Goal: Information Seeking & Learning: Compare options

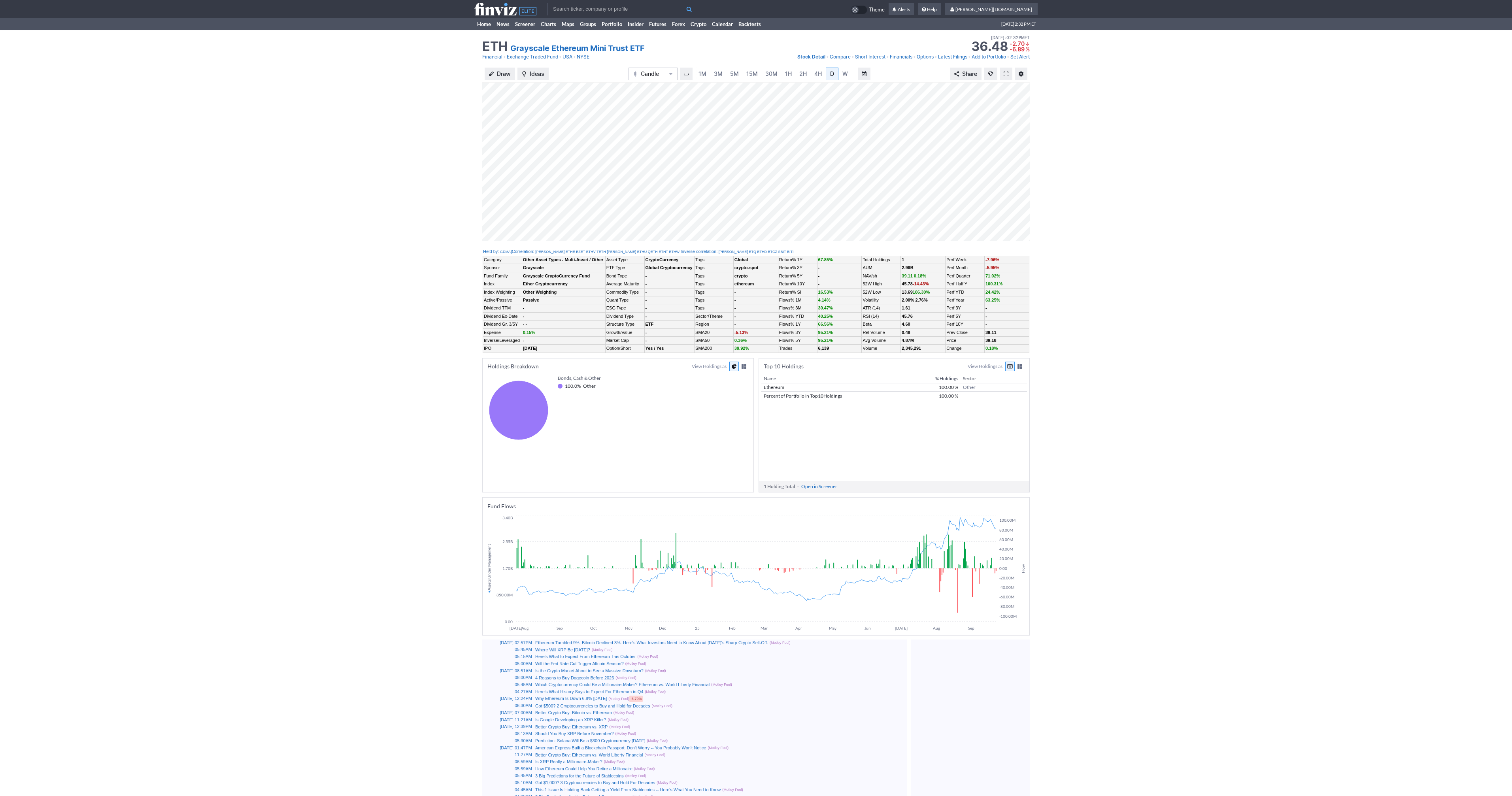
scroll to position [0, 8]
click at [456, 115] on div "Draw Ideas Candle 1M 3M 5M 15M 30M 1H 2H 4H D W M Share" at bounding box center [756, 156] width 1512 height 183
click at [1002, 73] on link at bounding box center [1006, 74] width 13 height 13
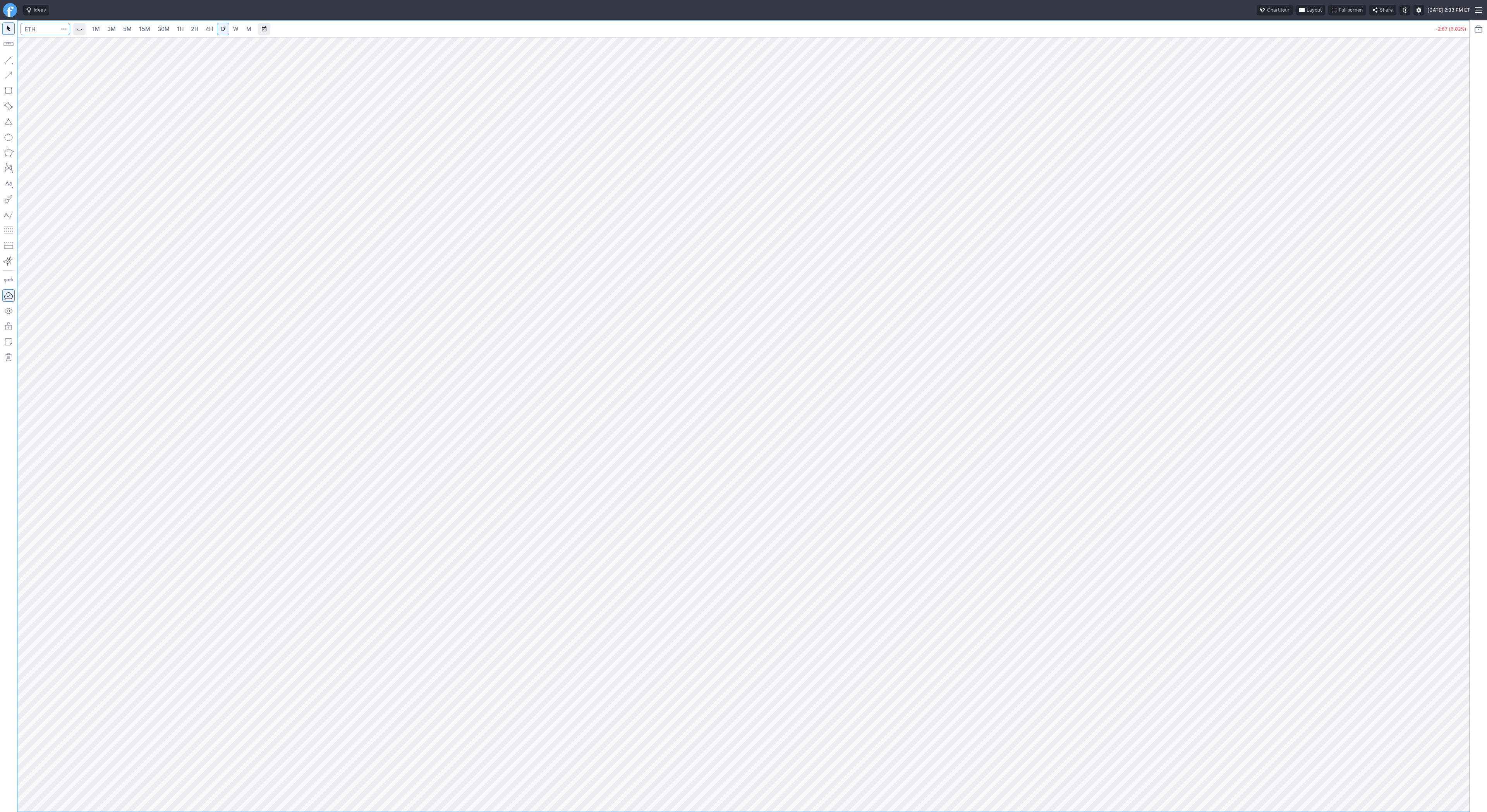
click at [30, 32] on input "Search" at bounding box center [45, 29] width 50 height 12
type input "seth"
click at [38, 44] on span "SETH" at bounding box center [46, 45] width 38 height 6
click at [181, 27] on span "1H" at bounding box center [180, 28] width 7 height 7
click at [26, 61] on span "button" at bounding box center [25, 62] width 5 height 11
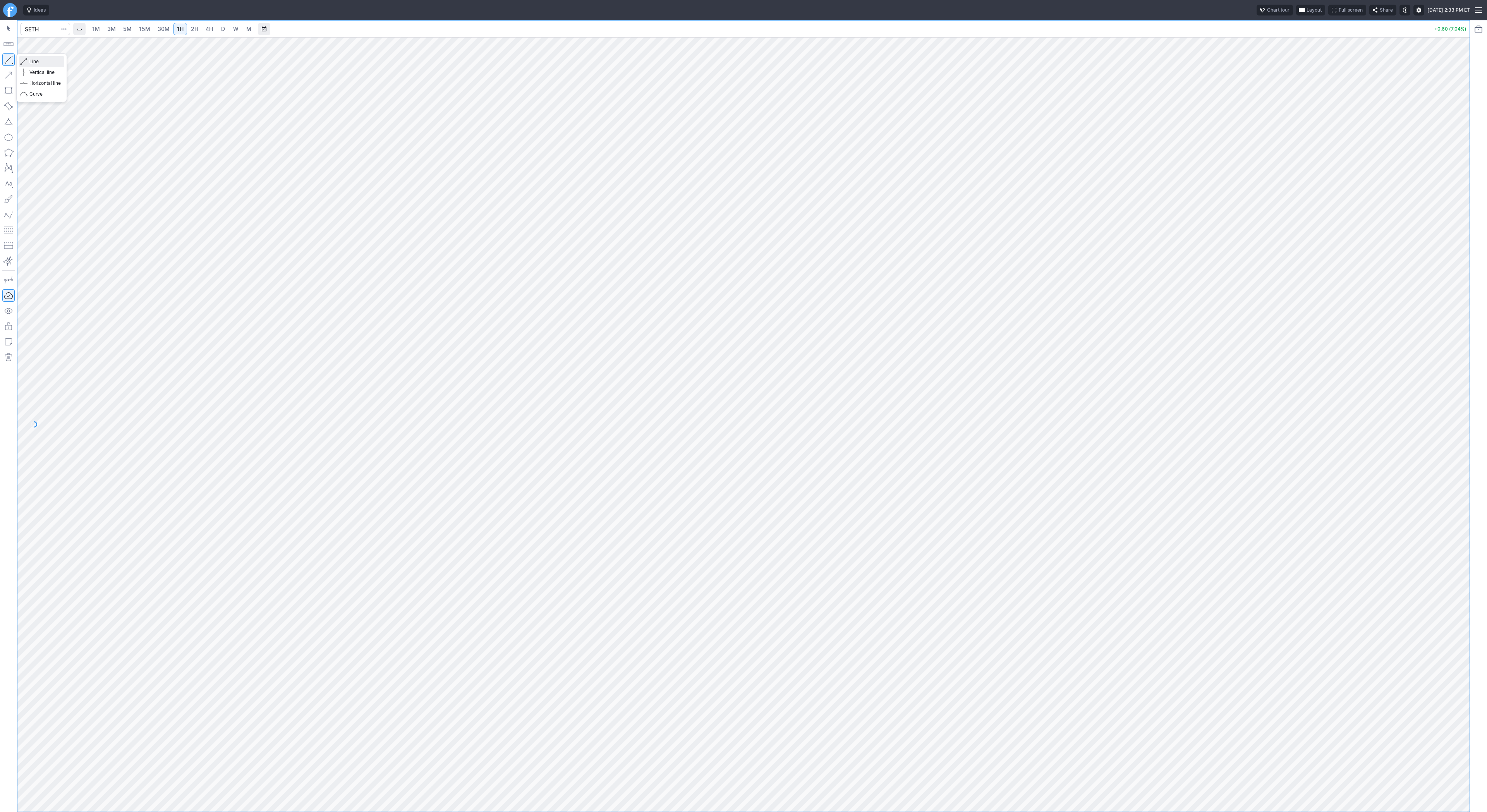
click at [30, 61] on span "Line" at bounding box center [45, 61] width 32 height 8
click at [48, 27] on input "Search" at bounding box center [45, 29] width 50 height 12
type input "biti"
click at [33, 61] on span "Line" at bounding box center [45, 61] width 32 height 8
click at [44, 64] on span "Line" at bounding box center [45, 61] width 32 height 8
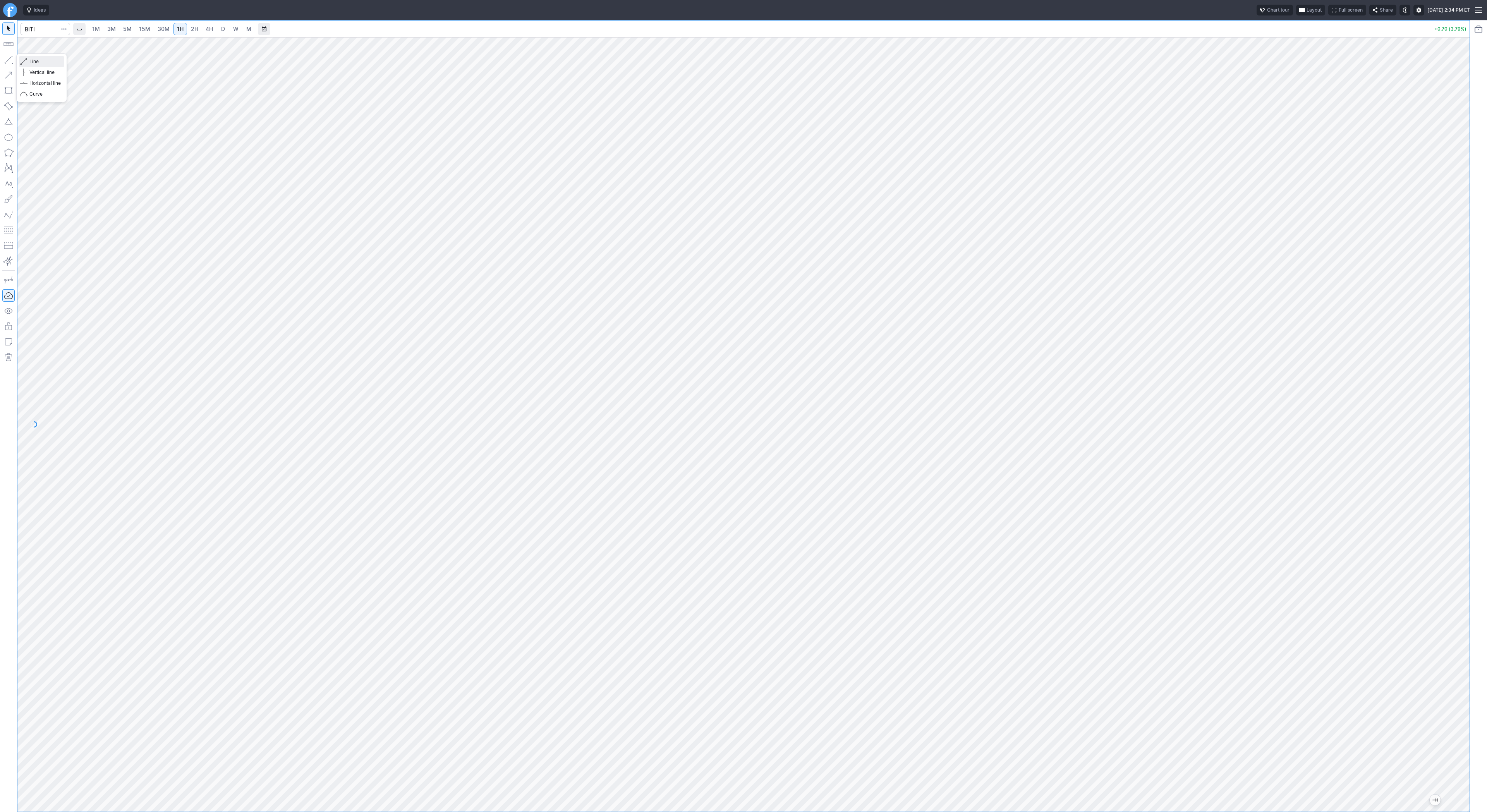
click at [36, 60] on span "Line" at bounding box center [45, 61] width 32 height 8
click at [50, 63] on span "Line" at bounding box center [45, 61] width 32 height 8
click at [46, 35] on input "Search" at bounding box center [45, 29] width 50 height 12
type input "sbet"
click at [46, 49] on button "SBET SharpLink Gaming Inc NASD" at bounding box center [106, 46] width 163 height 11
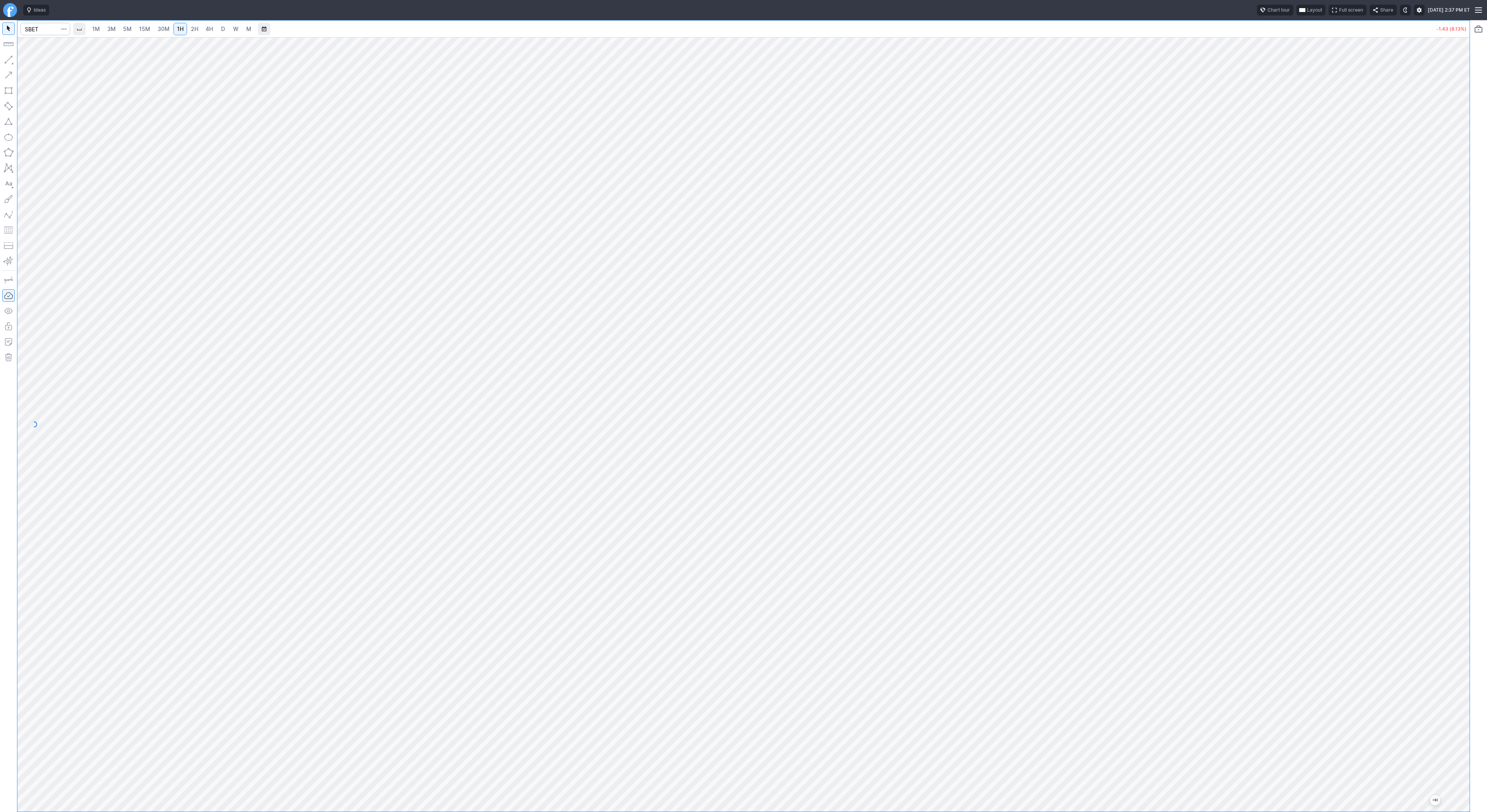
click at [137, 27] on link "15M" at bounding box center [144, 29] width 18 height 12
click at [128, 27] on span "5M" at bounding box center [128, 28] width 9 height 7
click at [159, 27] on span "30M" at bounding box center [163, 28] width 12 height 7
click at [11, 59] on button "button" at bounding box center [9, 59] width 12 height 12
click at [38, 63] on span "Line" at bounding box center [45, 61] width 32 height 8
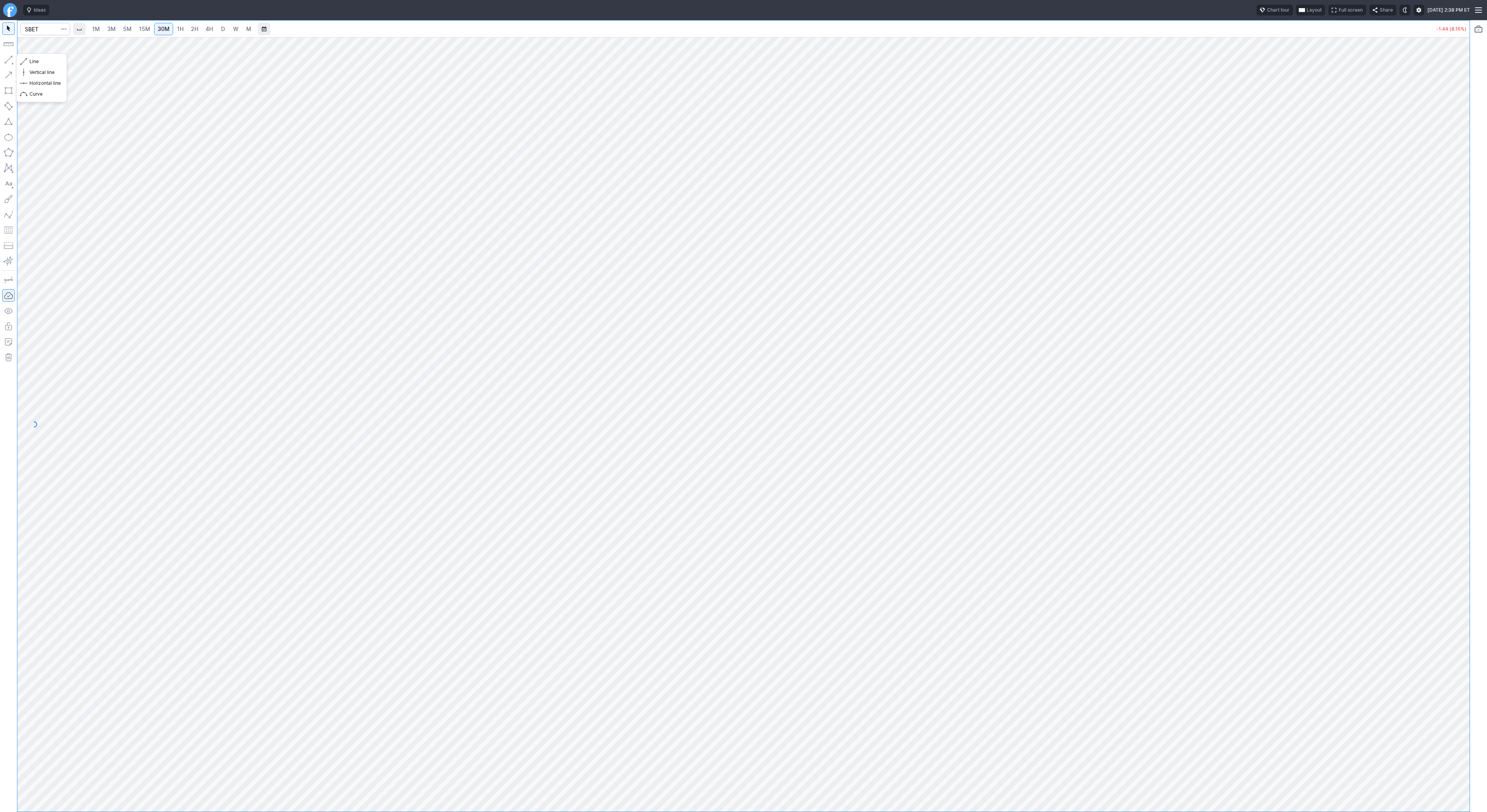
click at [6, 57] on button "button" at bounding box center [9, 59] width 12 height 12
click at [37, 59] on span "Line" at bounding box center [45, 61] width 32 height 8
click at [113, 32] on span "3M" at bounding box center [111, 28] width 9 height 7
click at [37, 29] on input "Search" at bounding box center [45, 29] width 50 height 12
type input "coin"
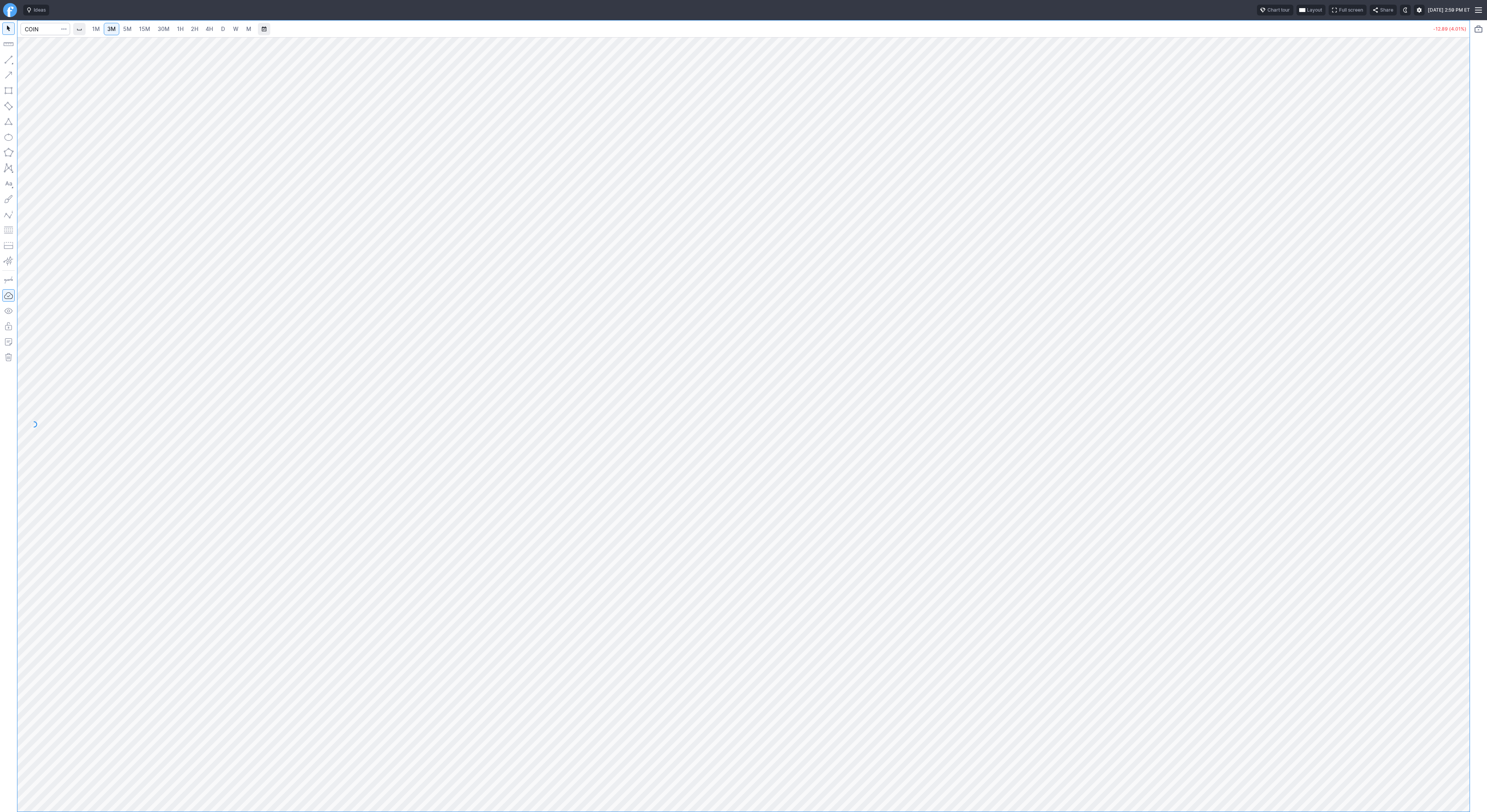
click at [207, 27] on span "4H" at bounding box center [209, 28] width 7 height 7
click at [37, 59] on span "Line" at bounding box center [45, 61] width 32 height 8
drag, startPoint x: 11, startPoint y: 58, endPoint x: 16, endPoint y: 63, distance: 7.1
click at [12, 61] on button "button" at bounding box center [9, 59] width 12 height 12
click at [38, 61] on span "Line" at bounding box center [45, 61] width 32 height 8
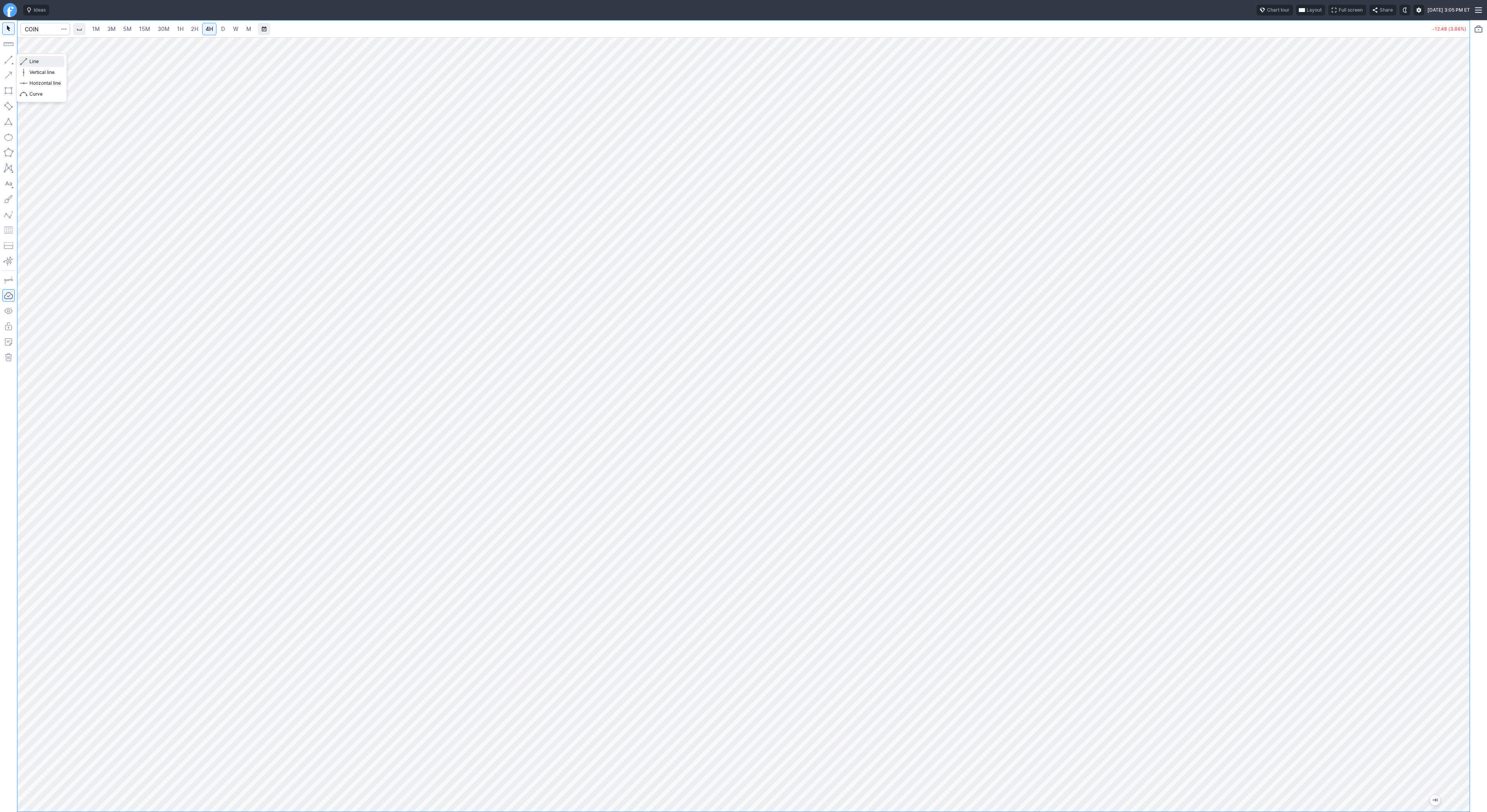
click at [32, 60] on span "Line" at bounding box center [45, 61] width 32 height 8
click at [12, 59] on button "button" at bounding box center [9, 59] width 12 height 12
click at [31, 59] on span "Line" at bounding box center [45, 61] width 32 height 8
click at [118, 27] on link "3M" at bounding box center [111, 29] width 15 height 12
click at [179, 37] on div "1M 3M 5M 15M 30M 1H 2H 4H D W M" at bounding box center [750, 29] width 1356 height 19
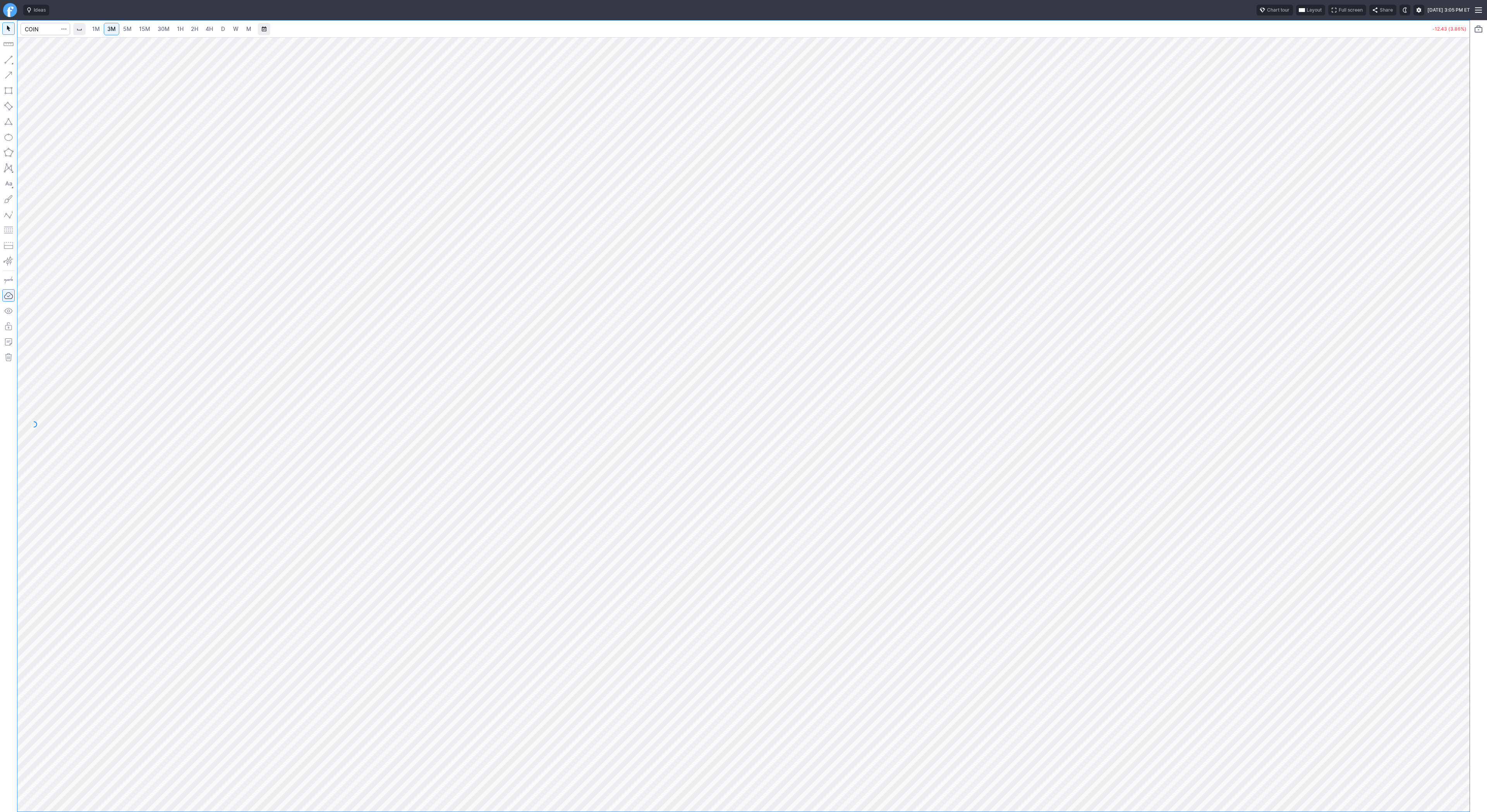
click at [168, 27] on span "30M" at bounding box center [163, 28] width 12 height 7
drag, startPoint x: 1464, startPoint y: 275, endPoint x: 1461, endPoint y: 395, distance: 120.0
click at [1462, 399] on div at bounding box center [1461, 423] width 16 height 755
click at [108, 26] on span "3M" at bounding box center [111, 28] width 9 height 7
click at [128, 26] on span "5M" at bounding box center [128, 28] width 9 height 7
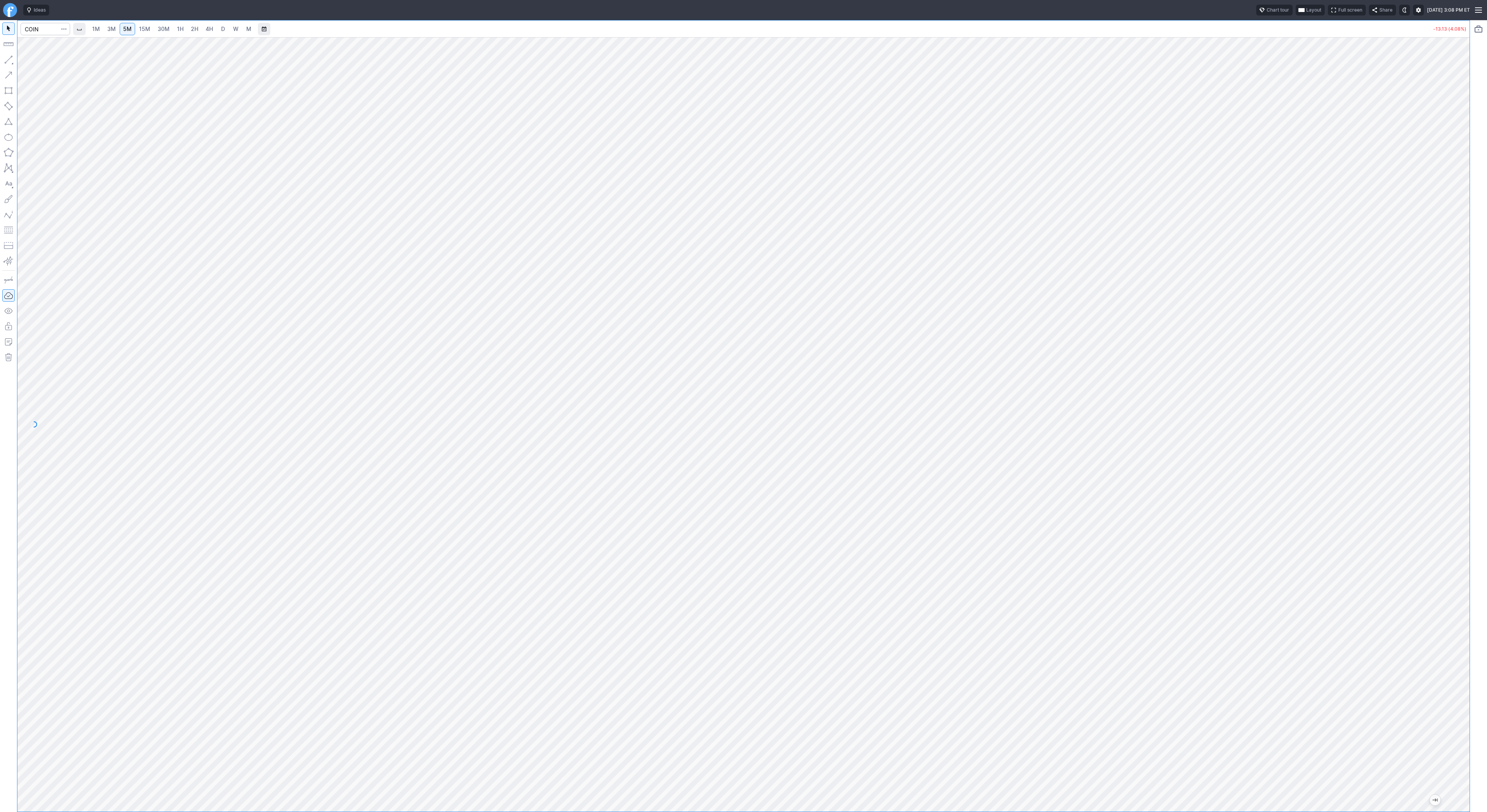
click at [181, 28] on span "1H" at bounding box center [180, 28] width 7 height 7
click at [121, 27] on link "5M" at bounding box center [127, 29] width 15 height 12
click at [149, 27] on link "15M" at bounding box center [144, 29] width 18 height 12
click at [160, 29] on span "30M" at bounding box center [163, 28] width 12 height 7
click at [27, 27] on input "Search" at bounding box center [45, 29] width 50 height 12
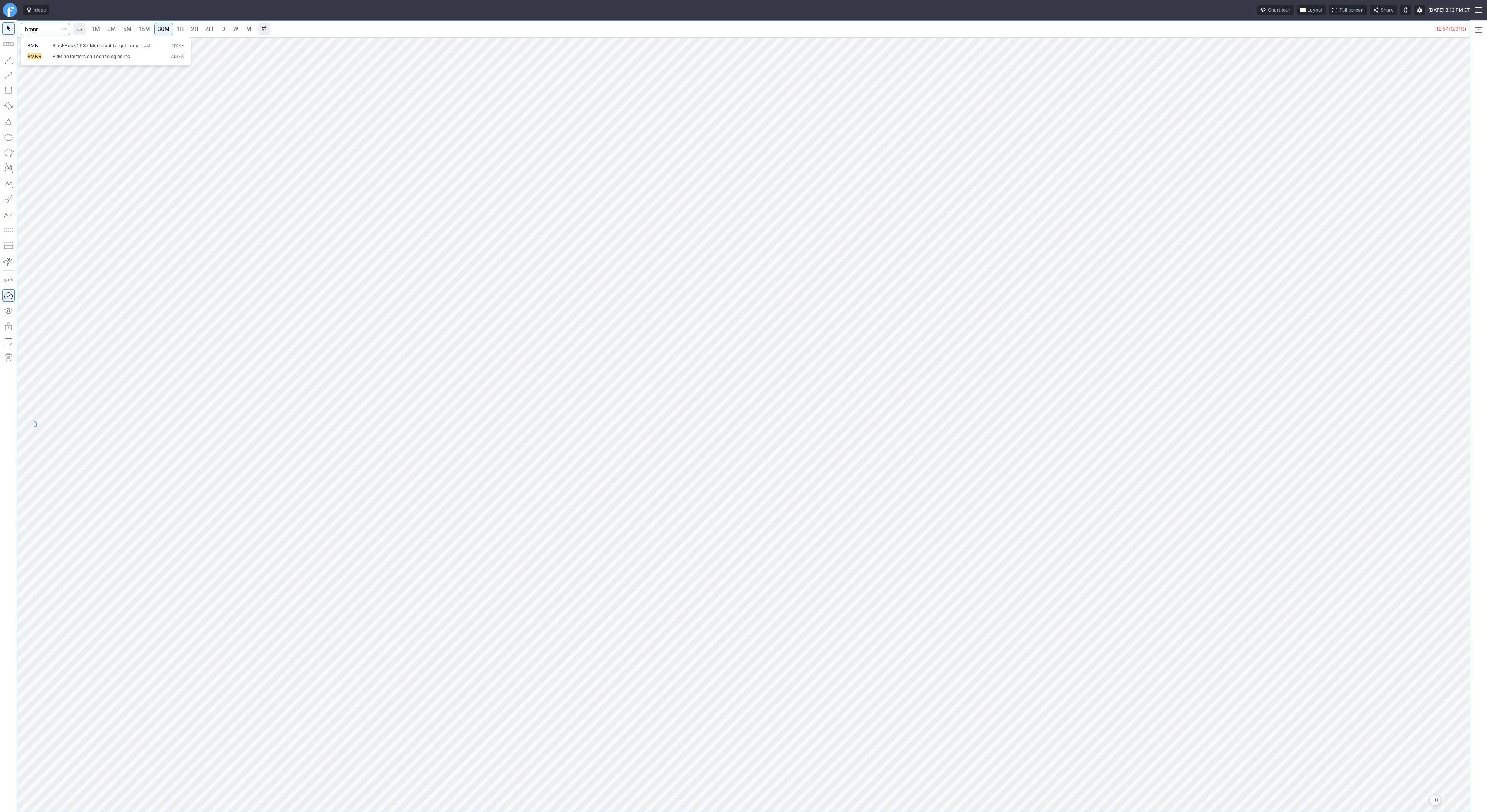
type input "bmnr"
click at [35, 64] on span "Line" at bounding box center [45, 61] width 32 height 8
click at [28, 63] on button "Line" at bounding box center [41, 62] width 45 height 11
click at [30, 61] on span "Line" at bounding box center [45, 61] width 32 height 8
click at [9, 58] on button "button" at bounding box center [9, 59] width 12 height 12
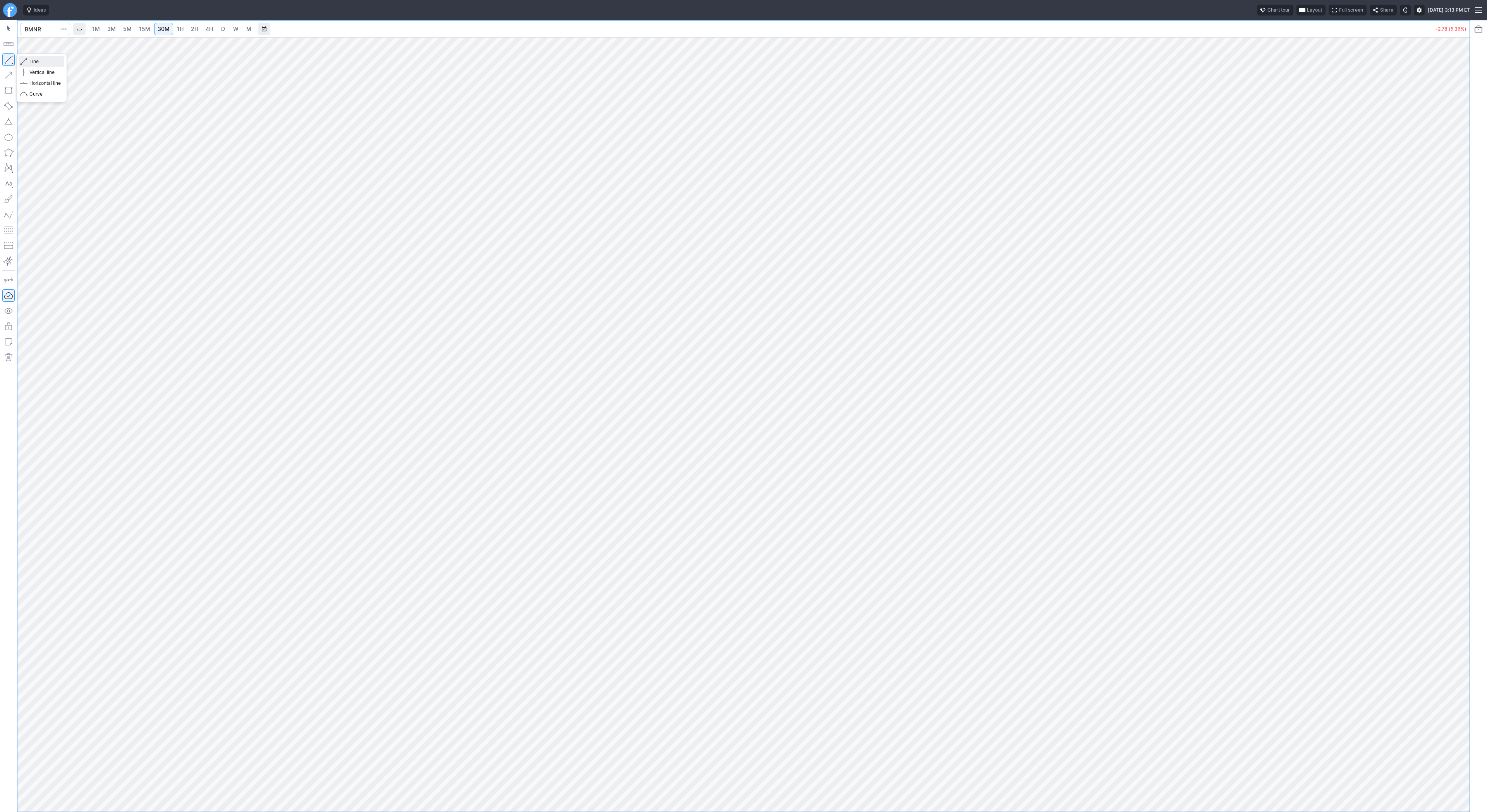
click at [35, 61] on span "Line" at bounding box center [45, 61] width 32 height 8
click at [40, 61] on span "Line" at bounding box center [45, 61] width 32 height 8
click at [27, 58] on button "Line" at bounding box center [41, 62] width 45 height 11
click at [12, 59] on button "button" at bounding box center [9, 59] width 12 height 12
drag, startPoint x: 1468, startPoint y: 254, endPoint x: 1465, endPoint y: 426, distance: 172.0
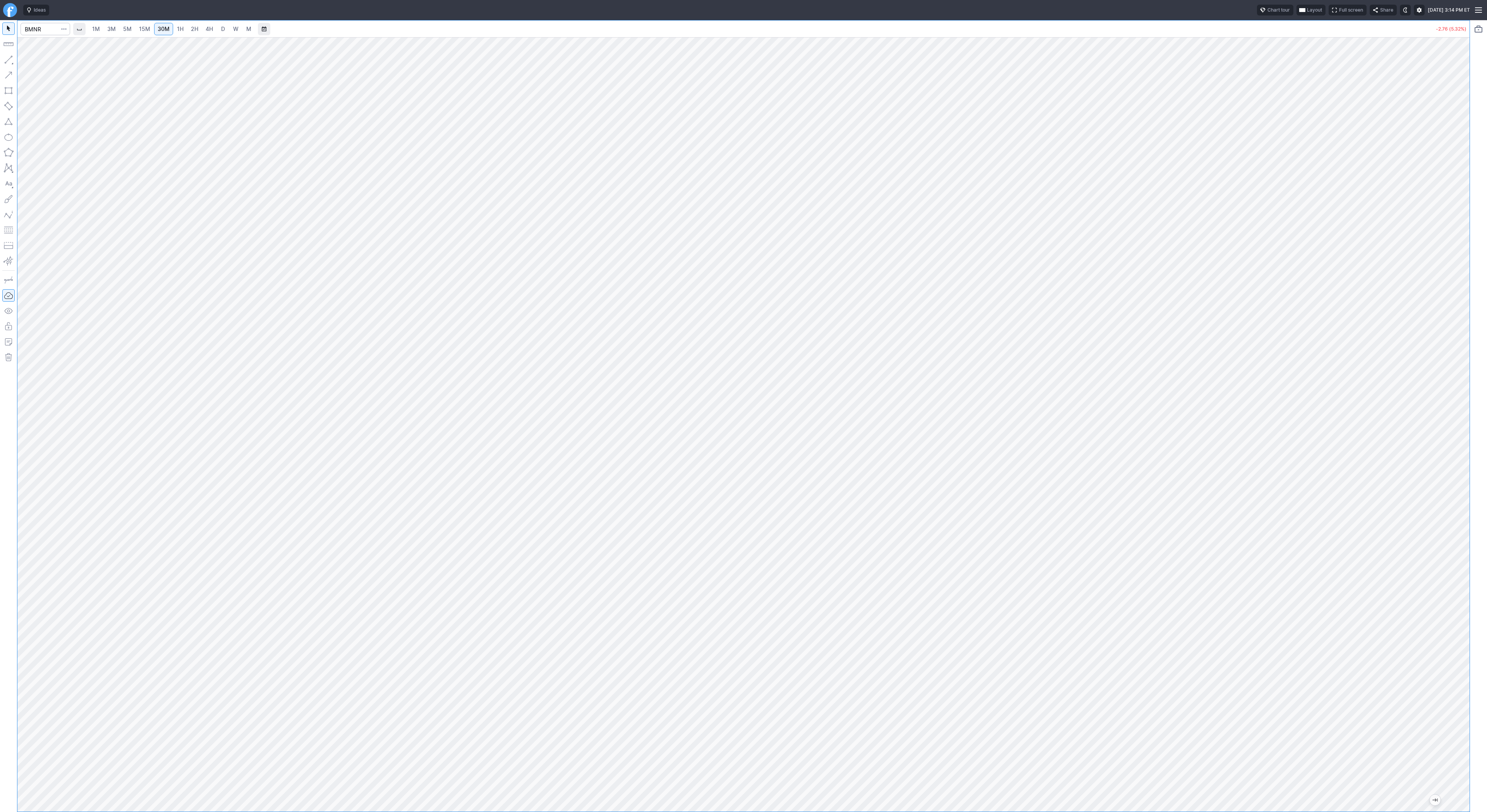
click at [1467, 430] on div at bounding box center [1461, 423] width 16 height 755
click at [52, 59] on span "Line" at bounding box center [45, 61] width 32 height 8
click at [46, 64] on span "Line" at bounding box center [45, 61] width 32 height 8
click at [130, 28] on span "5M" at bounding box center [128, 28] width 9 height 7
click at [136, 27] on link "15M" at bounding box center [144, 29] width 18 height 12
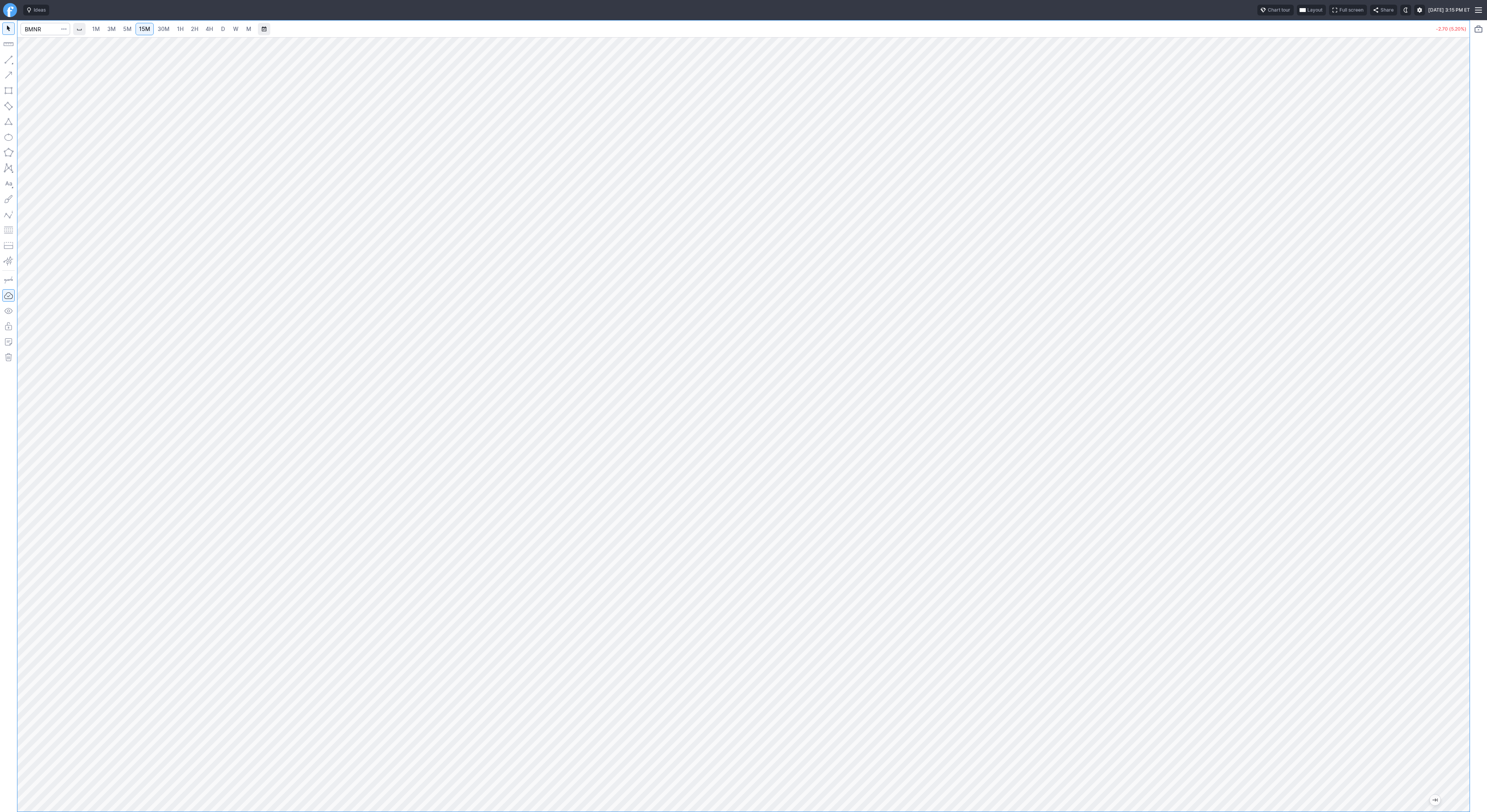
click at [177, 29] on span "1H" at bounding box center [180, 28] width 7 height 7
click at [141, 28] on span "15M" at bounding box center [145, 28] width 11 height 7
drag, startPoint x: 1464, startPoint y: 335, endPoint x: 1455, endPoint y: 418, distance: 83.5
click at [1463, 425] on div at bounding box center [1461, 423] width 16 height 755
click at [197, 30] on link "2H" at bounding box center [194, 29] width 14 height 12
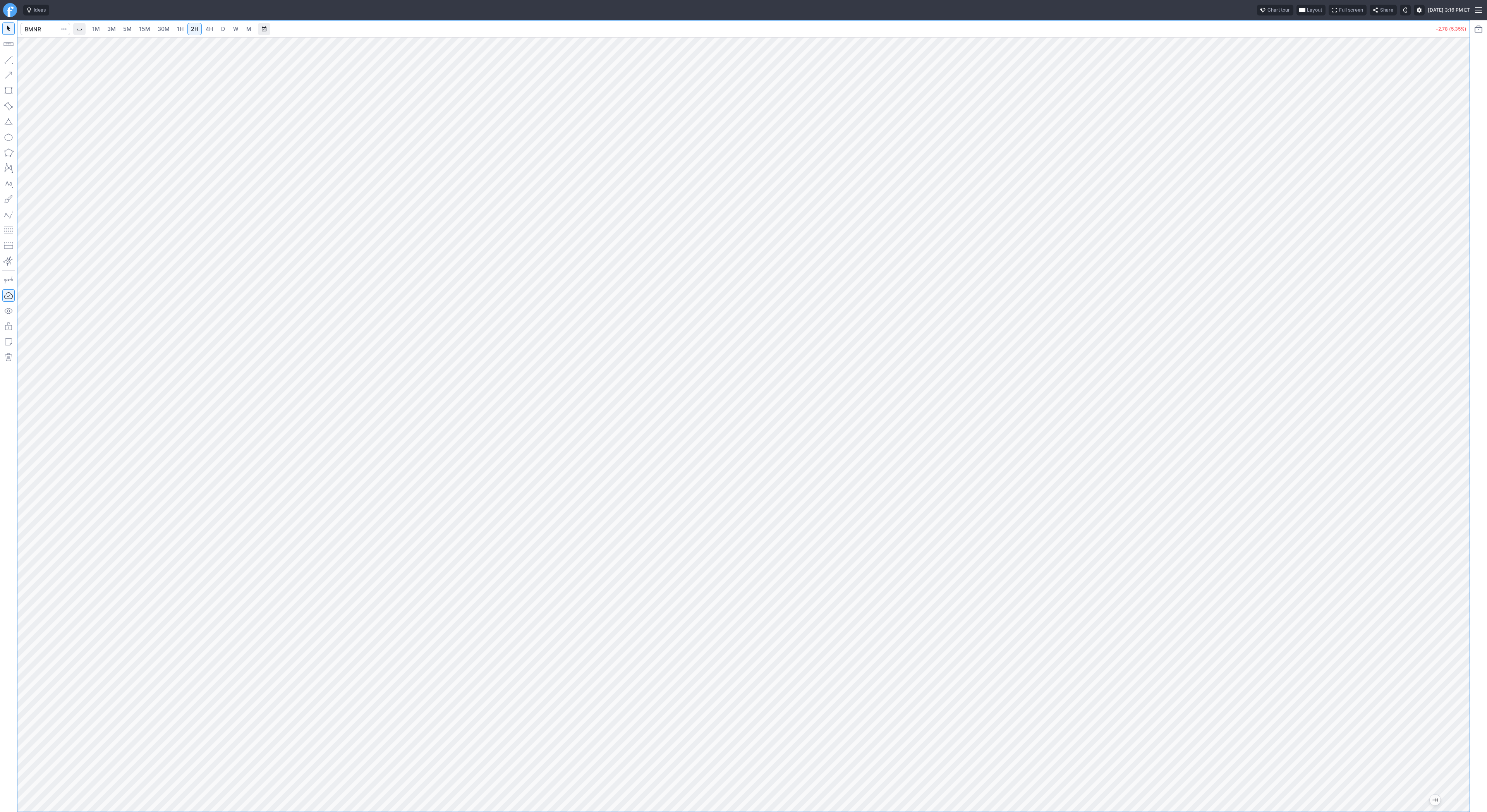
click at [173, 27] on link "1H" at bounding box center [180, 29] width 14 height 12
click at [40, 63] on span "Line" at bounding box center [45, 61] width 32 height 8
click at [22, 62] on span "button" at bounding box center [25, 62] width 5 height 11
click at [11, 57] on button "button" at bounding box center [9, 59] width 12 height 12
click at [51, 30] on input "Search" at bounding box center [45, 29] width 50 height 12
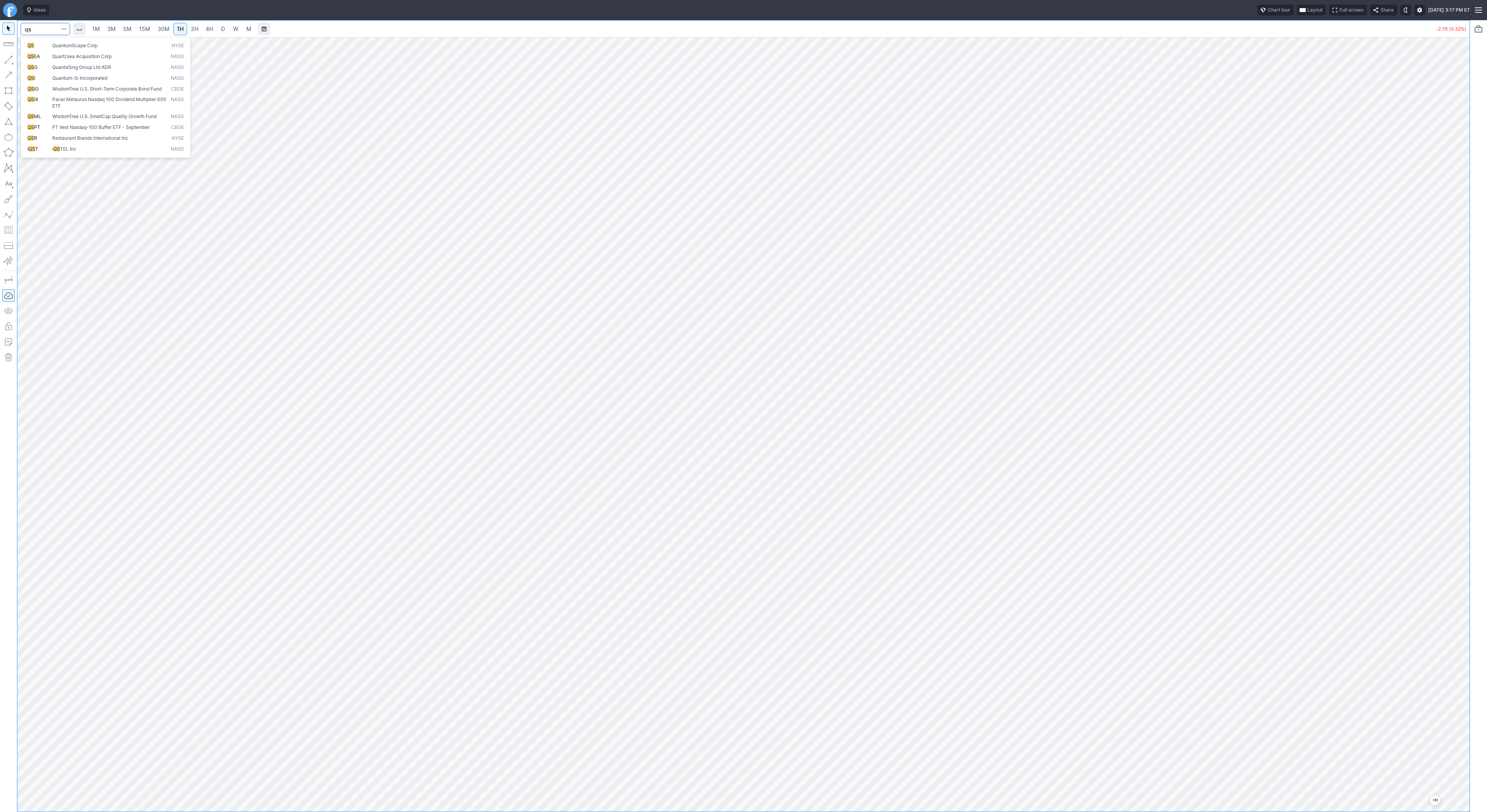
type input "qs"
click at [51, 46] on span "QuantumScape Corp" at bounding box center [110, 46] width 118 height 7
drag, startPoint x: 1461, startPoint y: 293, endPoint x: 1459, endPoint y: 399, distance: 106.0
click at [1459, 399] on div at bounding box center [1461, 423] width 16 height 755
click at [196, 30] on span "2H" at bounding box center [194, 28] width 7 height 7
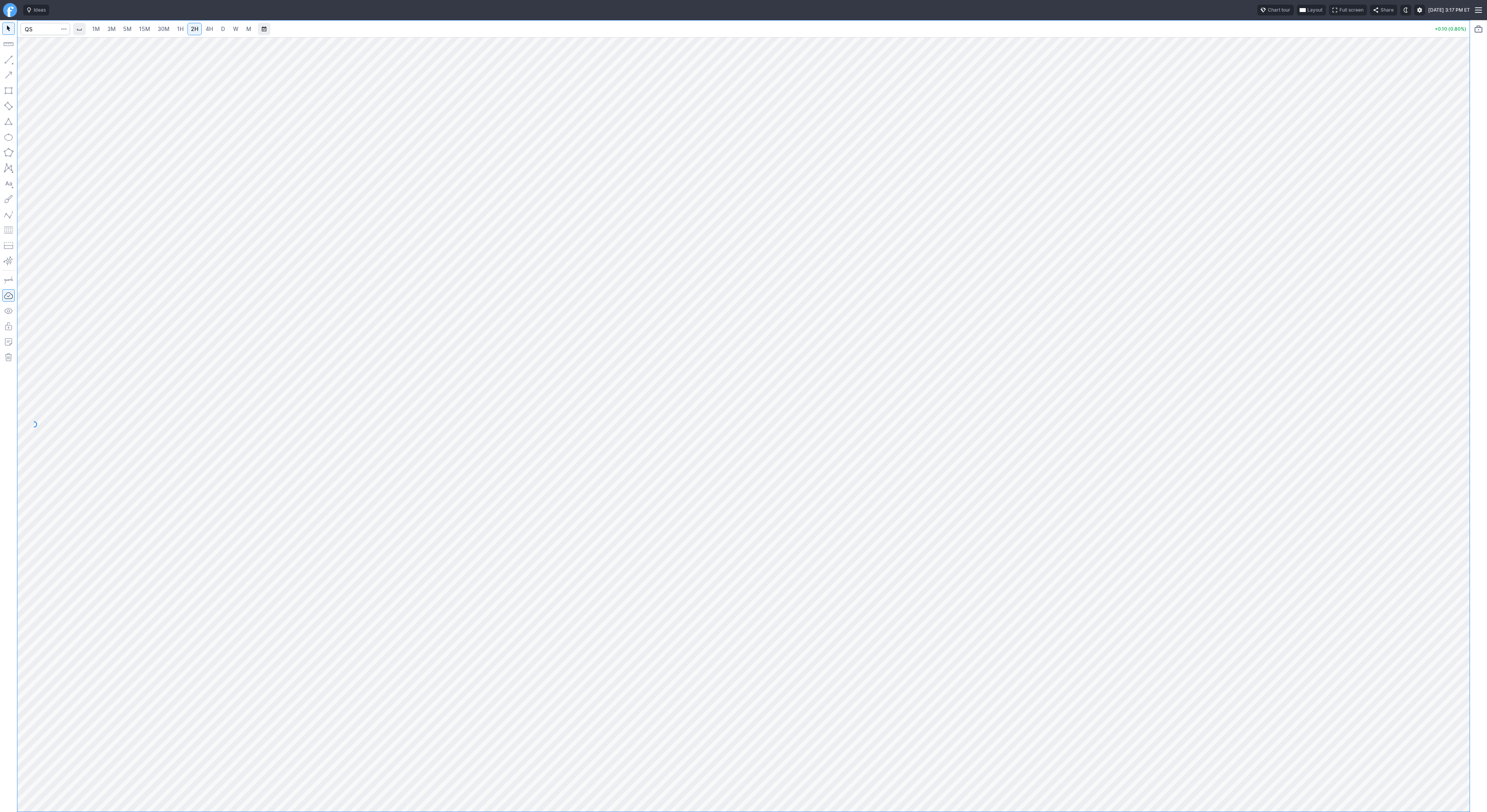
click at [210, 30] on span "4H" at bounding box center [209, 28] width 7 height 7
click at [160, 28] on span "30M" at bounding box center [163, 28] width 12 height 7
click at [131, 30] on link "5M" at bounding box center [127, 29] width 15 height 12
click at [171, 28] on link "30M" at bounding box center [163, 29] width 19 height 12
click at [192, 28] on span "2H" at bounding box center [194, 28] width 7 height 7
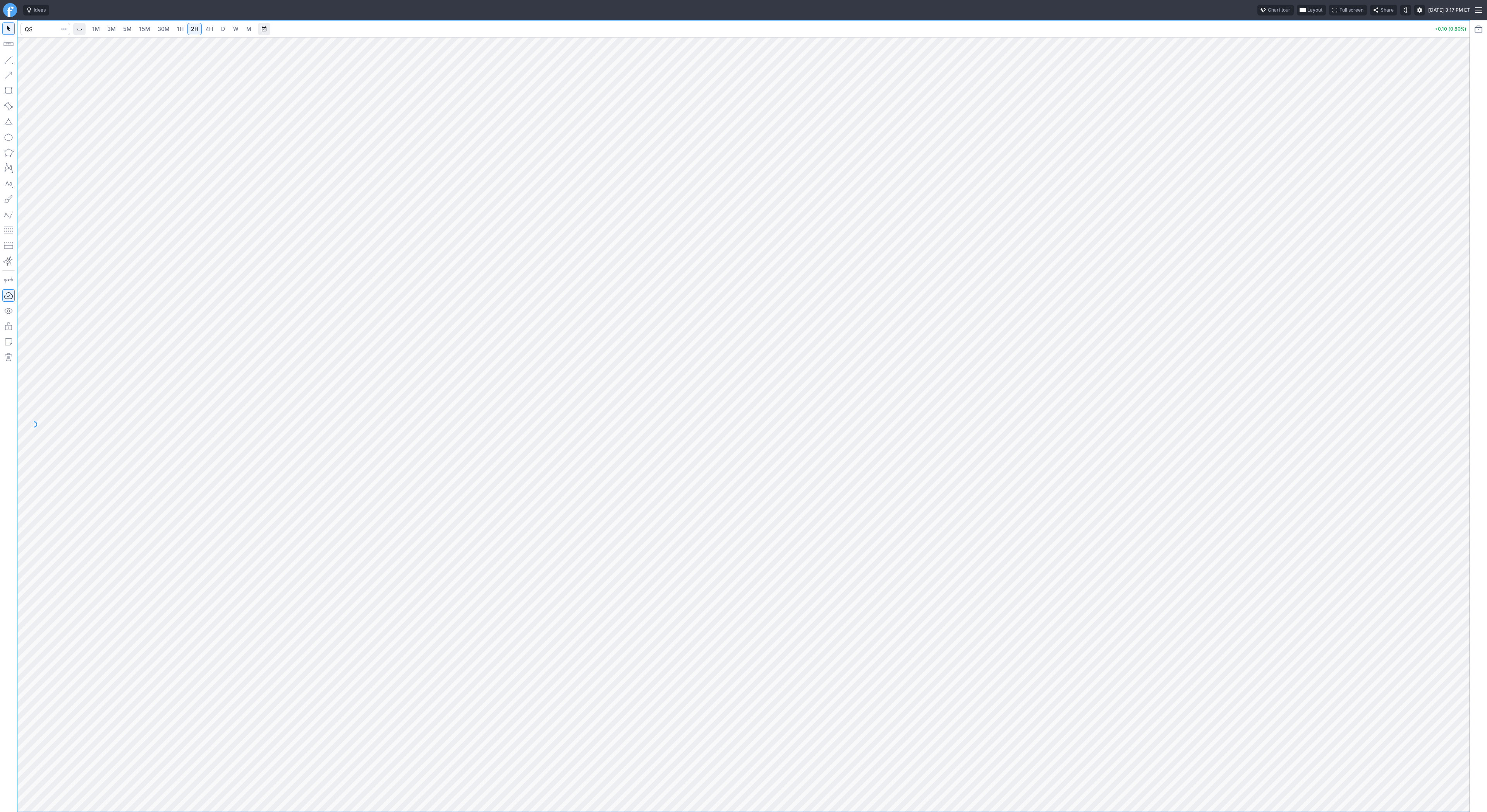
click at [206, 29] on span "4H" at bounding box center [209, 28] width 7 height 7
click at [14, 56] on button "button" at bounding box center [9, 59] width 12 height 12
click at [183, 33] on link "1H" at bounding box center [180, 29] width 14 height 12
click at [192, 32] on span "2H" at bounding box center [194, 28] width 7 height 7
click at [37, 63] on span "Line" at bounding box center [45, 61] width 32 height 8
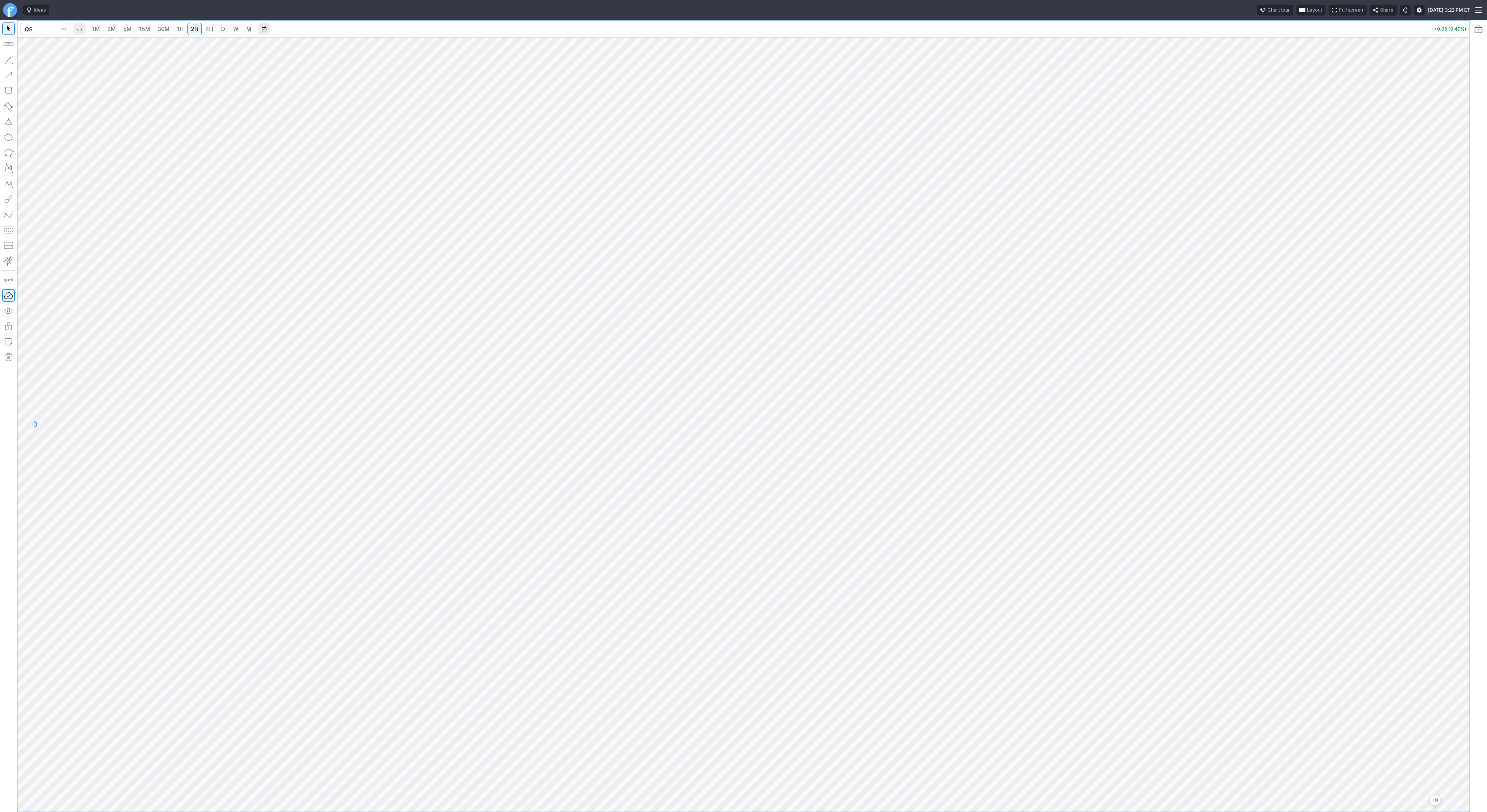
click at [8, 57] on button "button" at bounding box center [9, 59] width 12 height 12
drag, startPoint x: 1460, startPoint y: 240, endPoint x: 1458, endPoint y: 310, distance: 70.0
click at [1458, 310] on div at bounding box center [1461, 423] width 16 height 755
click at [1430, 477] on div at bounding box center [743, 424] width 1452 height 774
click at [7, 61] on button "button" at bounding box center [9, 59] width 12 height 12
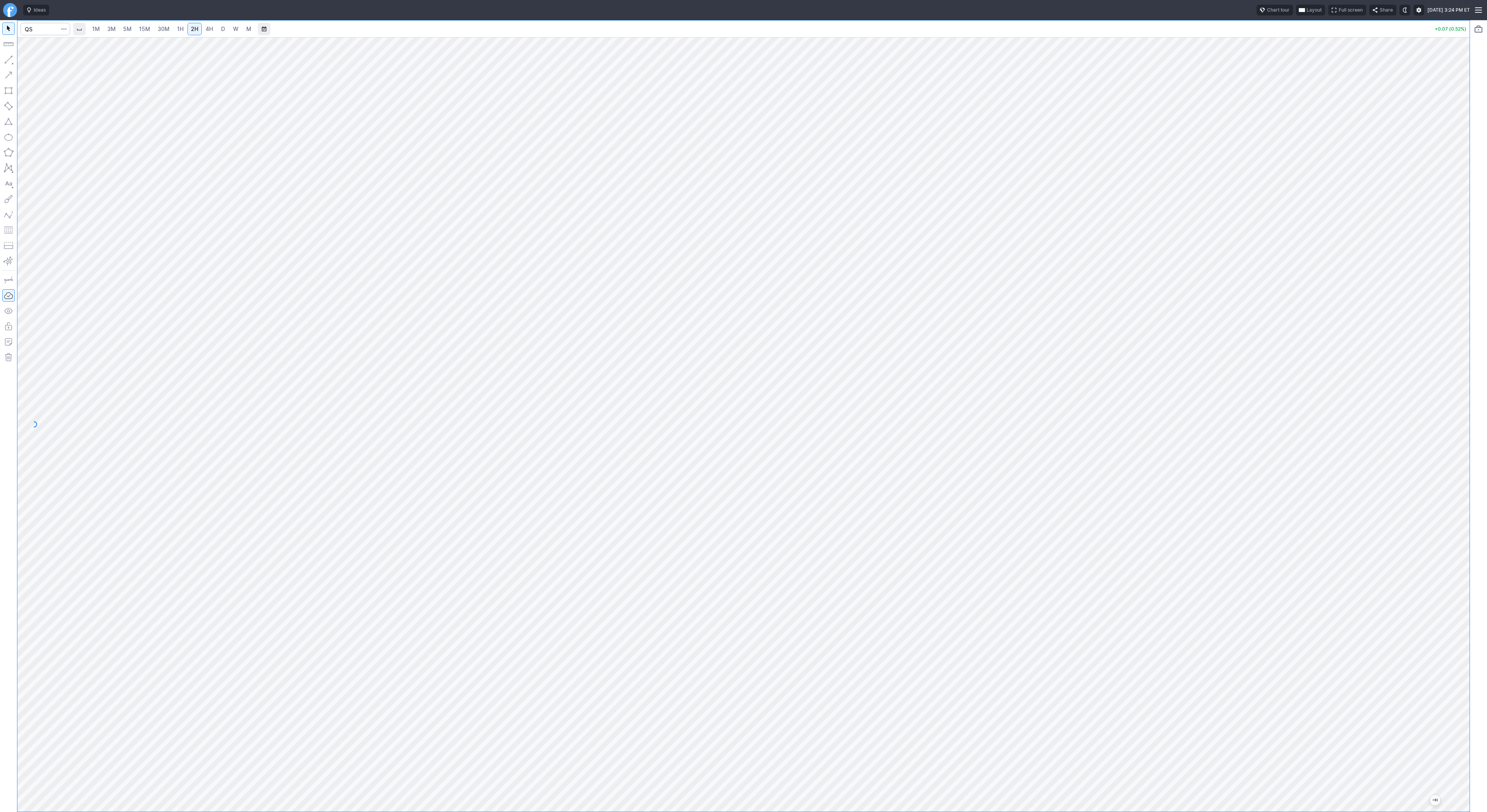
drag, startPoint x: 1464, startPoint y: 313, endPoint x: 1456, endPoint y: 339, distance: 27.2
click at [1471, 362] on div "1M 3M 5M 15M 30M 1H 2H 4H D W M +0.07 (0.52%)" at bounding box center [744, 416] width 1487 height 792
click at [35, 33] on input "Search" at bounding box center [45, 29] width 50 height 12
type input "bmnr"
click at [58, 45] on span "BitMine Immersion Technologies Inc" at bounding box center [91, 45] width 78 height 6
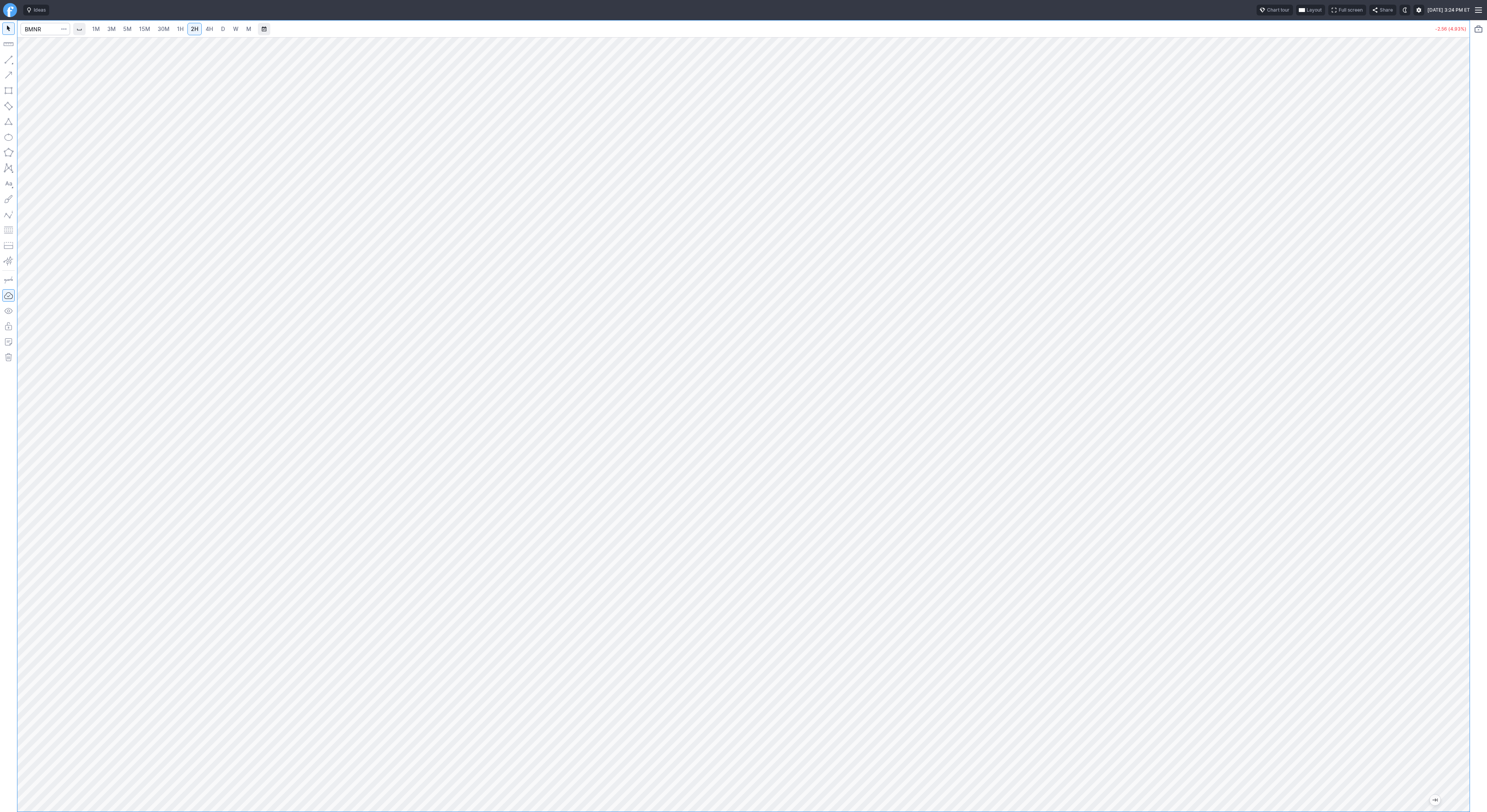
click at [107, 30] on span "3M" at bounding box center [111, 28] width 9 height 7
click at [170, 35] on div "1M 3M 5M 15M 30M 1H 2H 4H D W M" at bounding box center [171, 29] width 168 height 14
click at [177, 30] on span "1H" at bounding box center [180, 28] width 7 height 7
drag, startPoint x: 1463, startPoint y: 320, endPoint x: 1457, endPoint y: 414, distance: 94.2
click at [1466, 426] on div at bounding box center [1461, 423] width 16 height 755
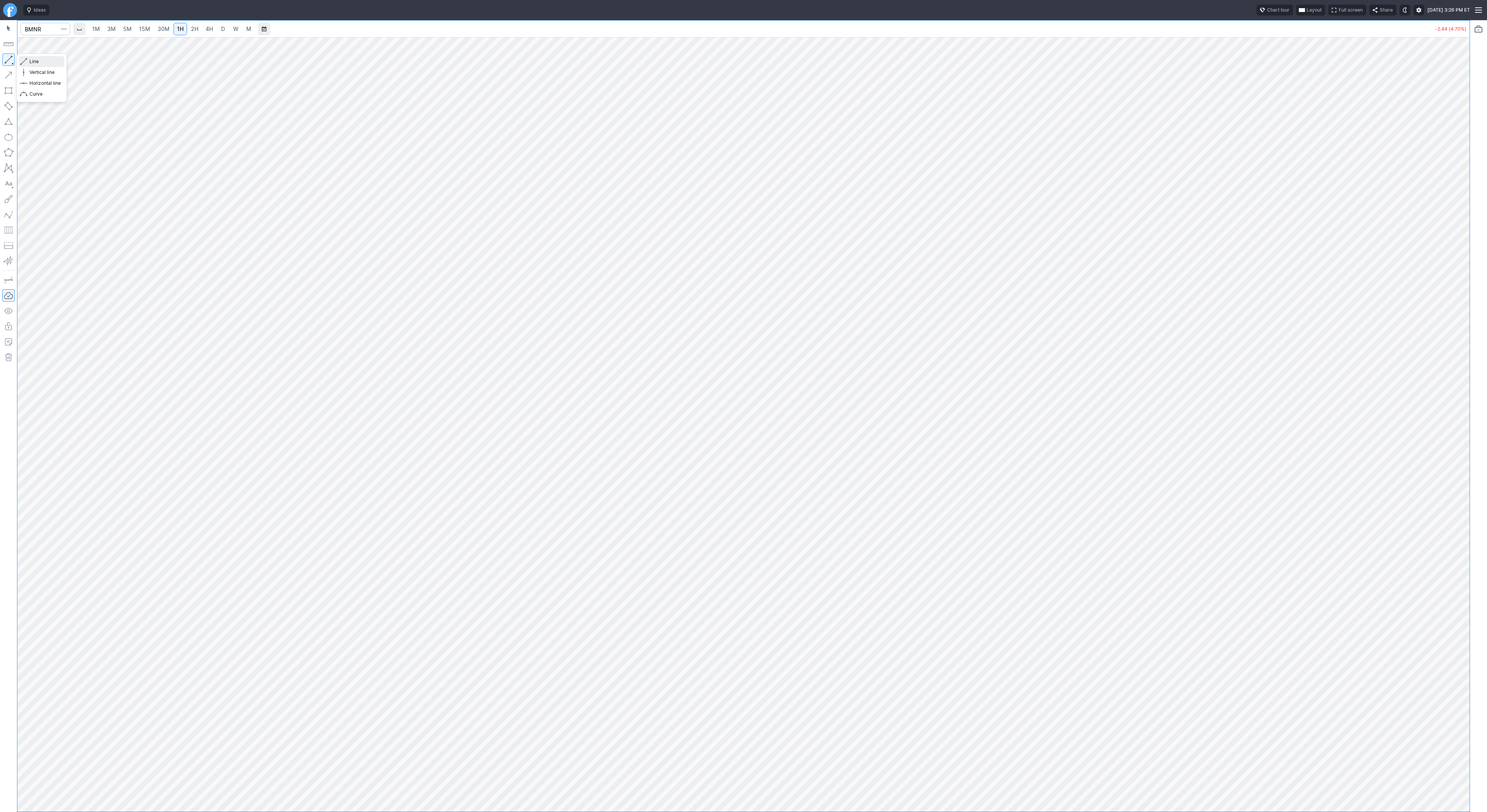
click at [28, 61] on button "Line" at bounding box center [41, 62] width 45 height 11
click at [9, 63] on button "button" at bounding box center [9, 59] width 12 height 12
click at [116, 32] on link "3M" at bounding box center [111, 29] width 15 height 12
click at [180, 27] on span "1H" at bounding box center [180, 28] width 7 height 7
click at [119, 32] on link "5M" at bounding box center [127, 29] width 15 height 12
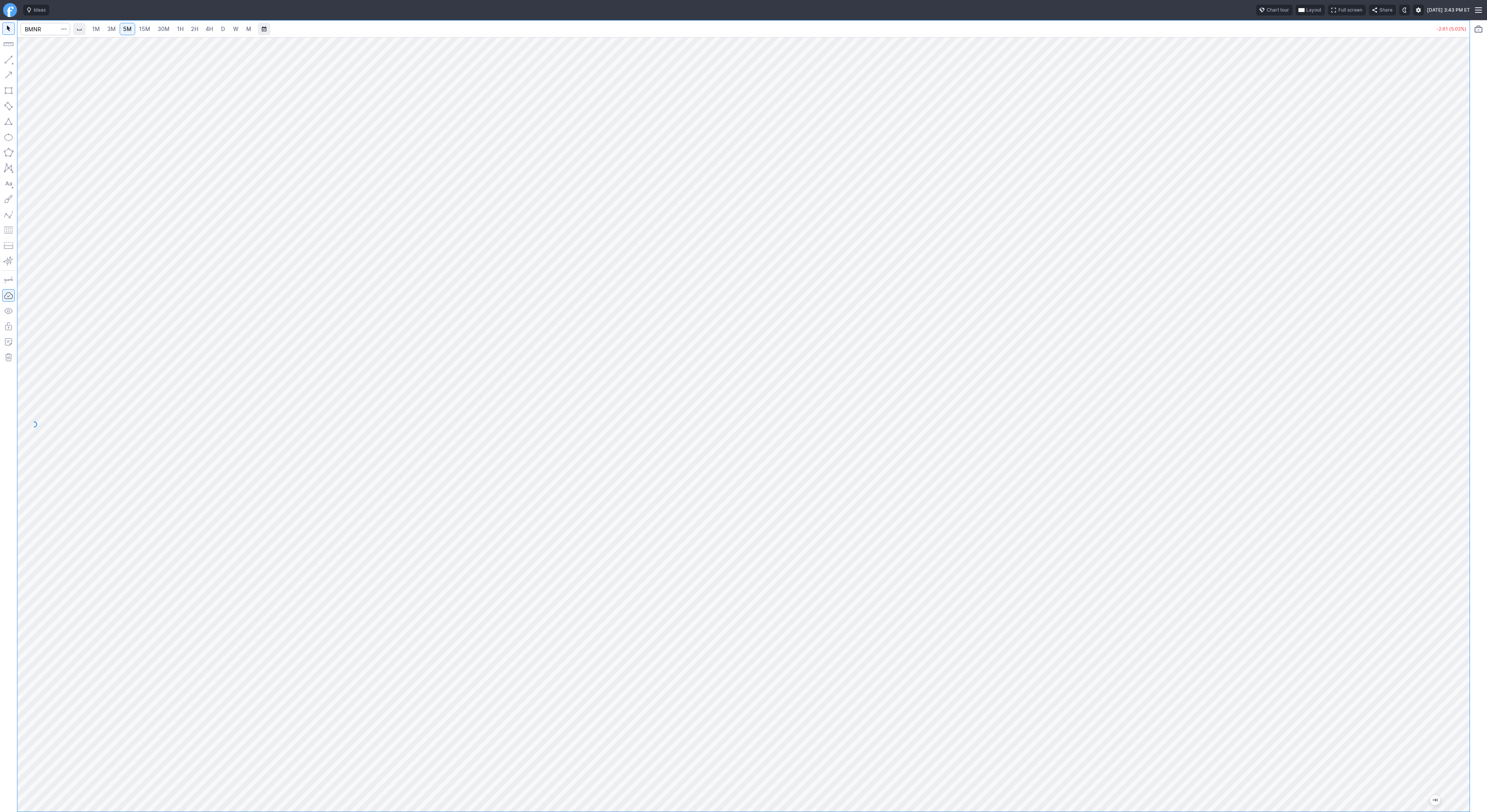
click at [165, 29] on span "30M" at bounding box center [163, 28] width 12 height 7
drag, startPoint x: 1470, startPoint y: 381, endPoint x: 1460, endPoint y: 368, distance: 16.4
click at [1475, 404] on div "1M 3M 5M 15M 30M 1H 2H 4H D W M -2.60 (5.01%)" at bounding box center [744, 416] width 1487 height 792
click at [109, 27] on span "3M" at bounding box center [111, 28] width 9 height 7
click at [128, 28] on span "5M" at bounding box center [128, 28] width 9 height 7
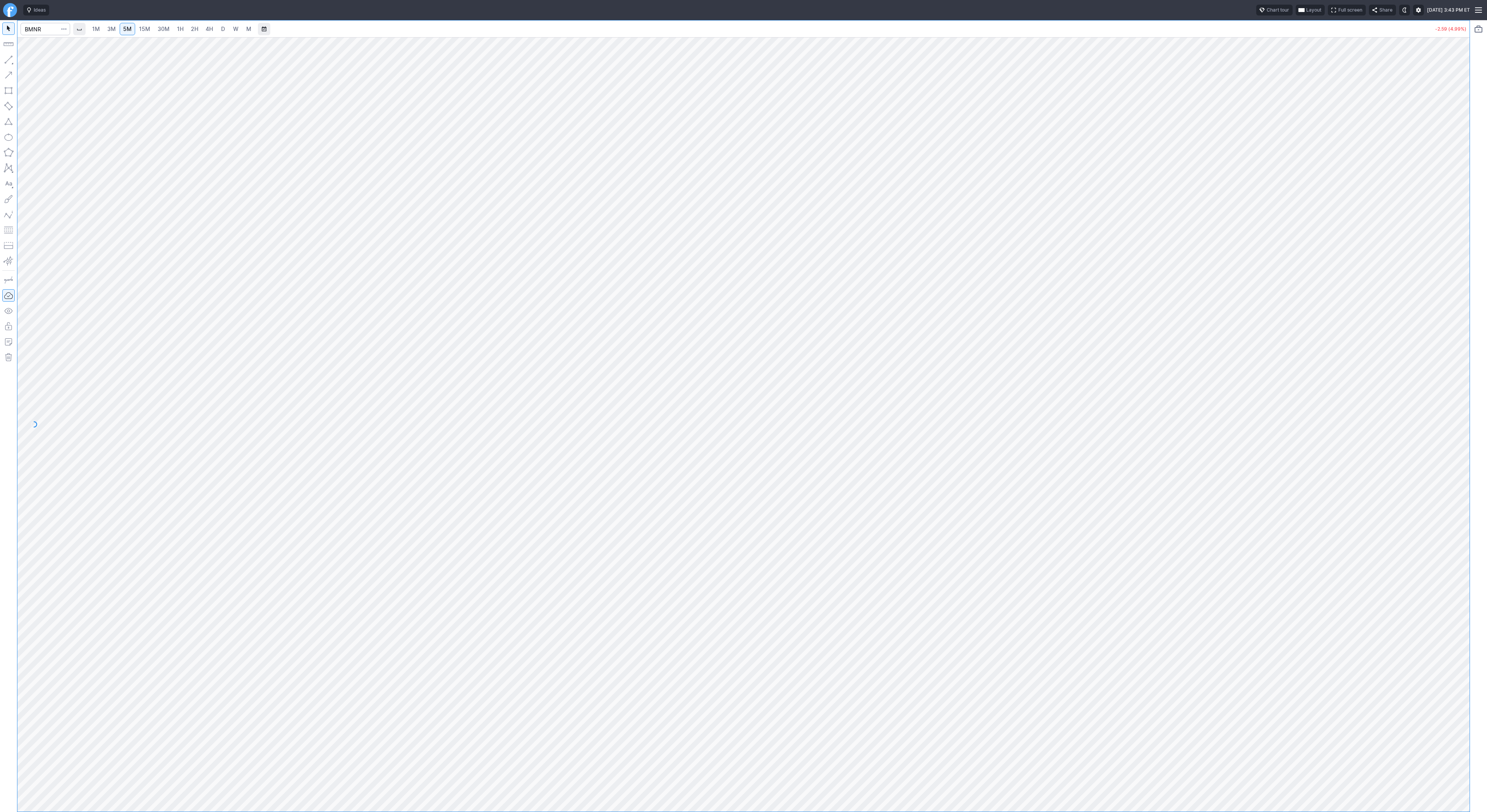
click at [149, 30] on link "15M" at bounding box center [144, 29] width 18 height 12
click at [139, 28] on span "15M" at bounding box center [145, 28] width 11 height 7
click at [132, 30] on link "5M" at bounding box center [127, 29] width 15 height 12
click at [36, 61] on span "Line" at bounding box center [45, 61] width 32 height 8
click at [144, 28] on span "15M" at bounding box center [145, 28] width 11 height 7
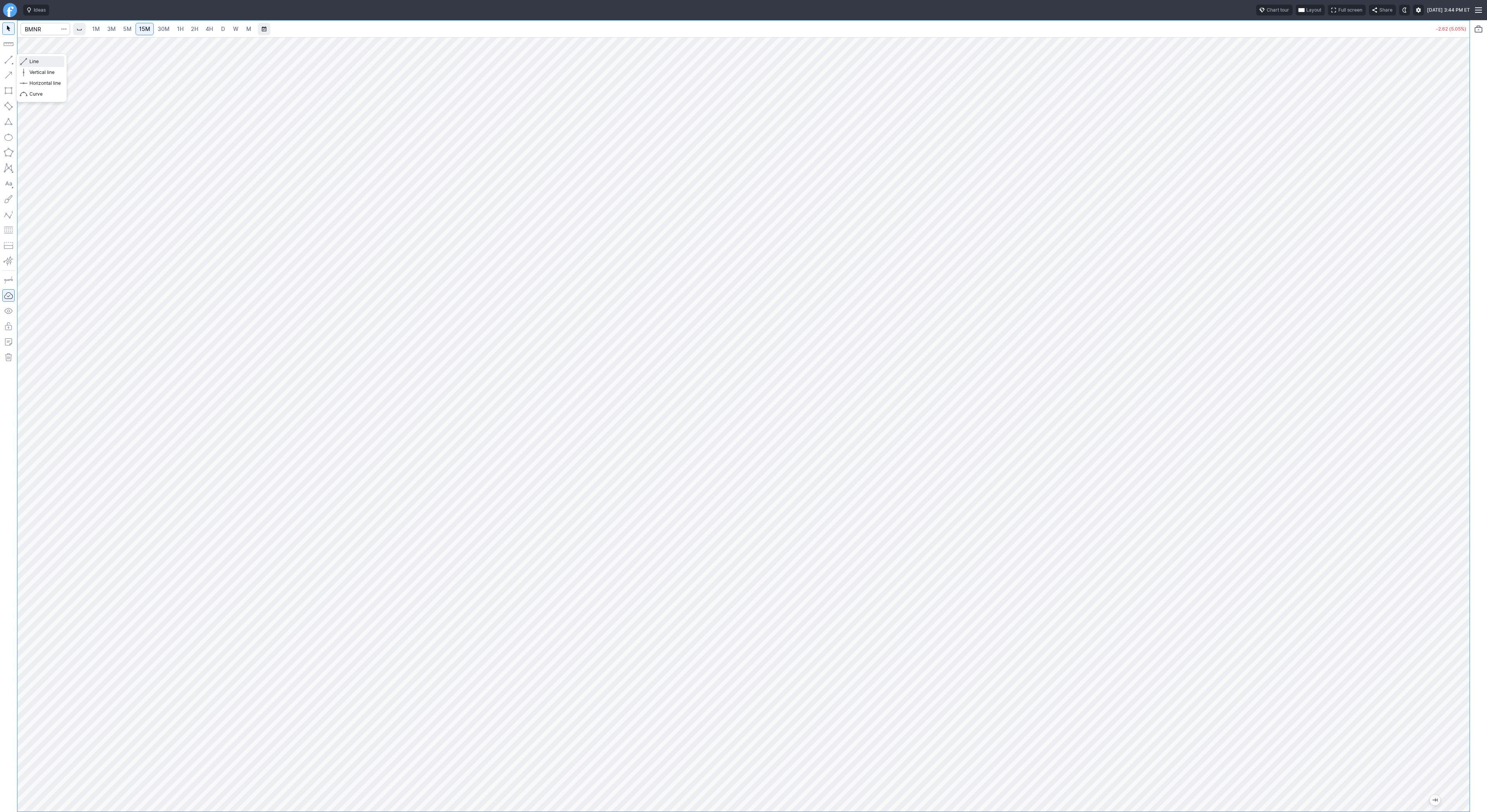
click at [30, 58] on span "Line" at bounding box center [45, 61] width 32 height 8
click at [42, 61] on span "Line" at bounding box center [45, 61] width 32 height 8
click at [118, 27] on link "3M" at bounding box center [111, 29] width 15 height 12
click at [144, 29] on span "15M" at bounding box center [145, 28] width 11 height 7
click at [113, 30] on span "3M" at bounding box center [111, 28] width 9 height 7
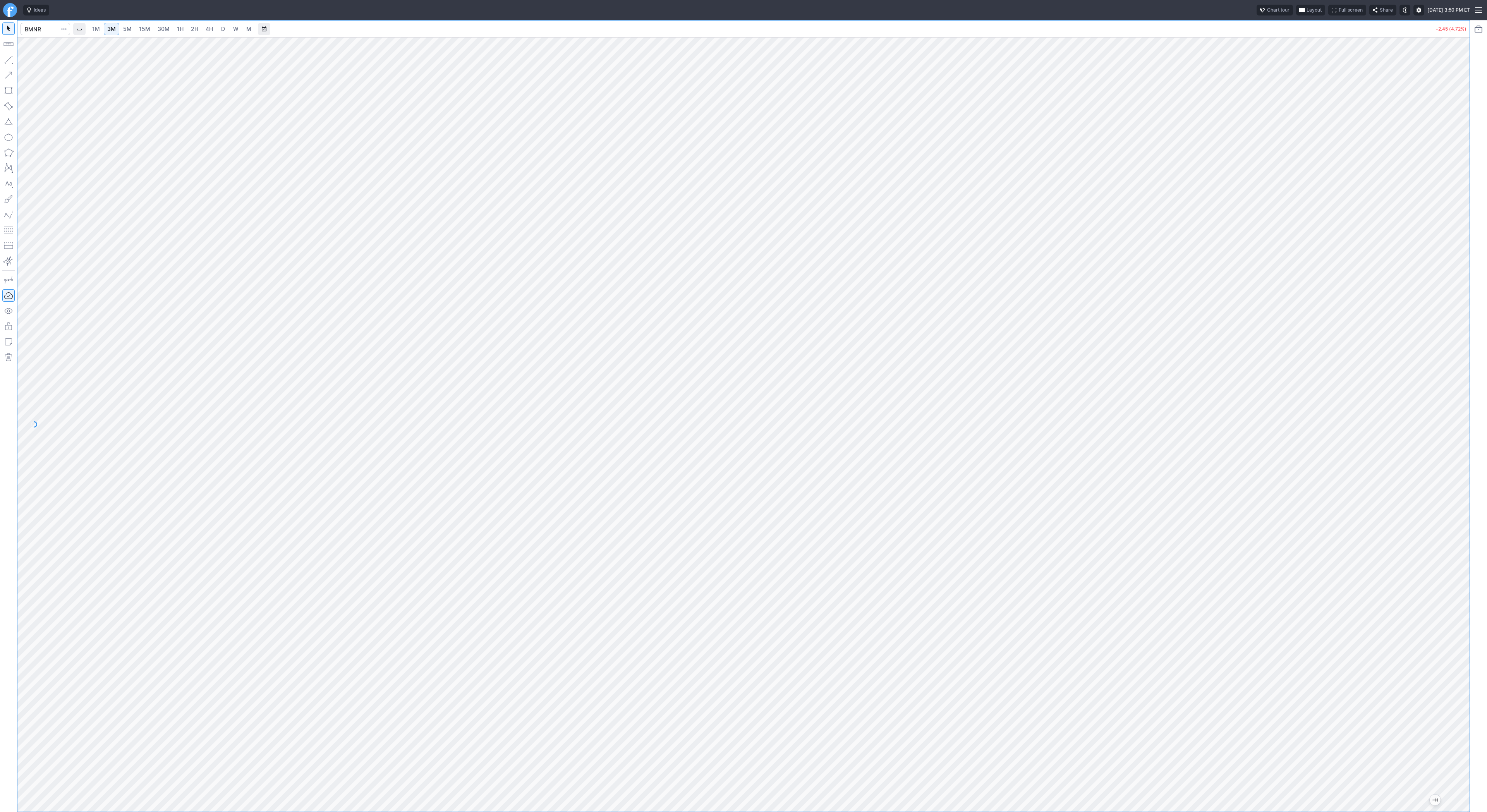
click at [164, 27] on span "30M" at bounding box center [163, 28] width 12 height 7
click at [111, 27] on span "3M" at bounding box center [111, 28] width 9 height 7
click at [130, 30] on span "5M" at bounding box center [128, 28] width 9 height 7
click at [139, 27] on span "15M" at bounding box center [145, 28] width 11 height 7
drag, startPoint x: 1461, startPoint y: 376, endPoint x: 1467, endPoint y: 478, distance: 102.2
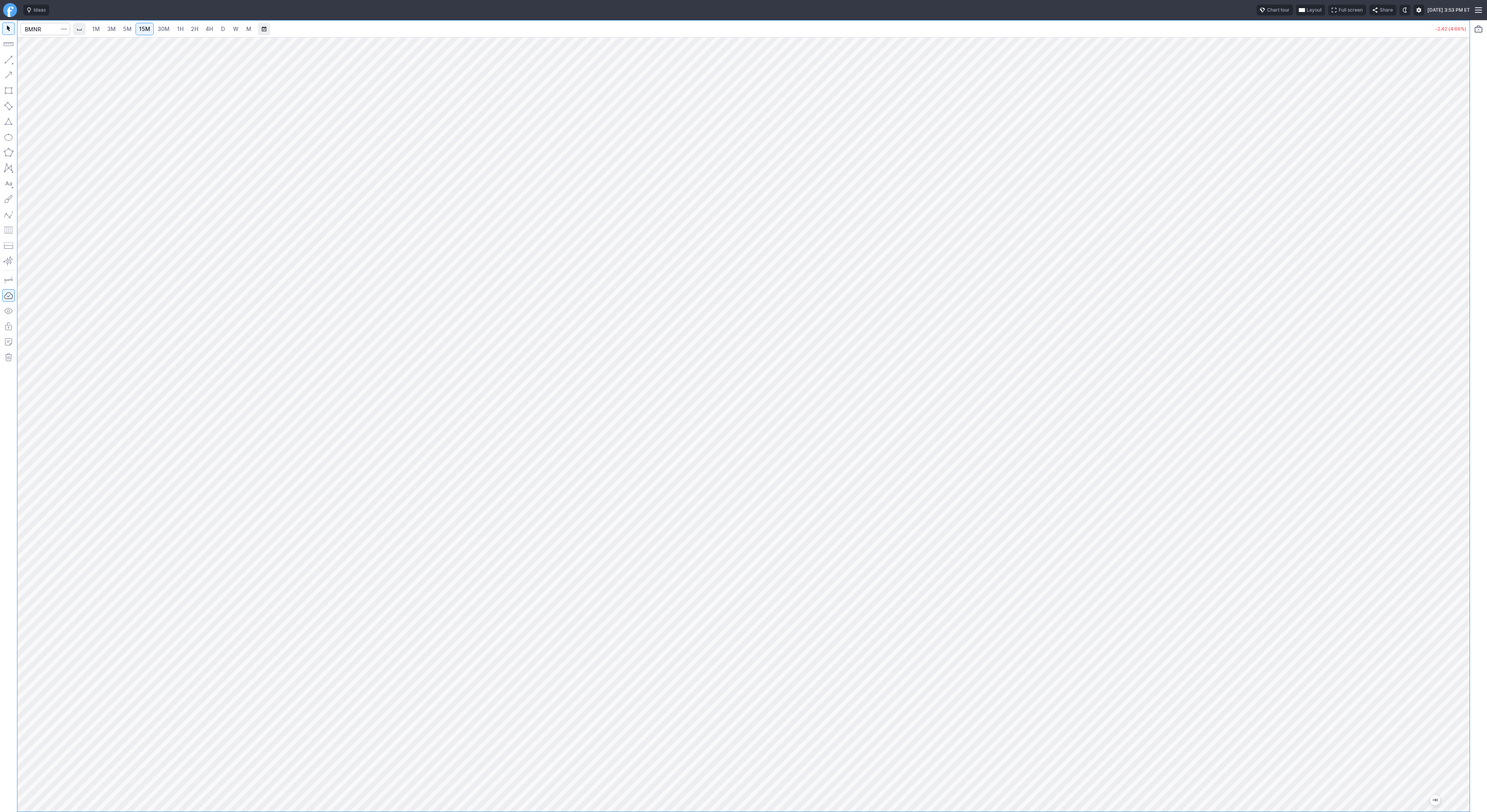
click at [1467, 478] on div at bounding box center [1461, 423] width 16 height 755
click at [177, 28] on span "1H" at bounding box center [180, 28] width 7 height 7
click at [47, 31] on input "Search" at bounding box center [45, 29] width 50 height 12
type input "eth"
click at [100, 147] on span "Eth ereum / USD" at bounding box center [106, 143] width 112 height 7
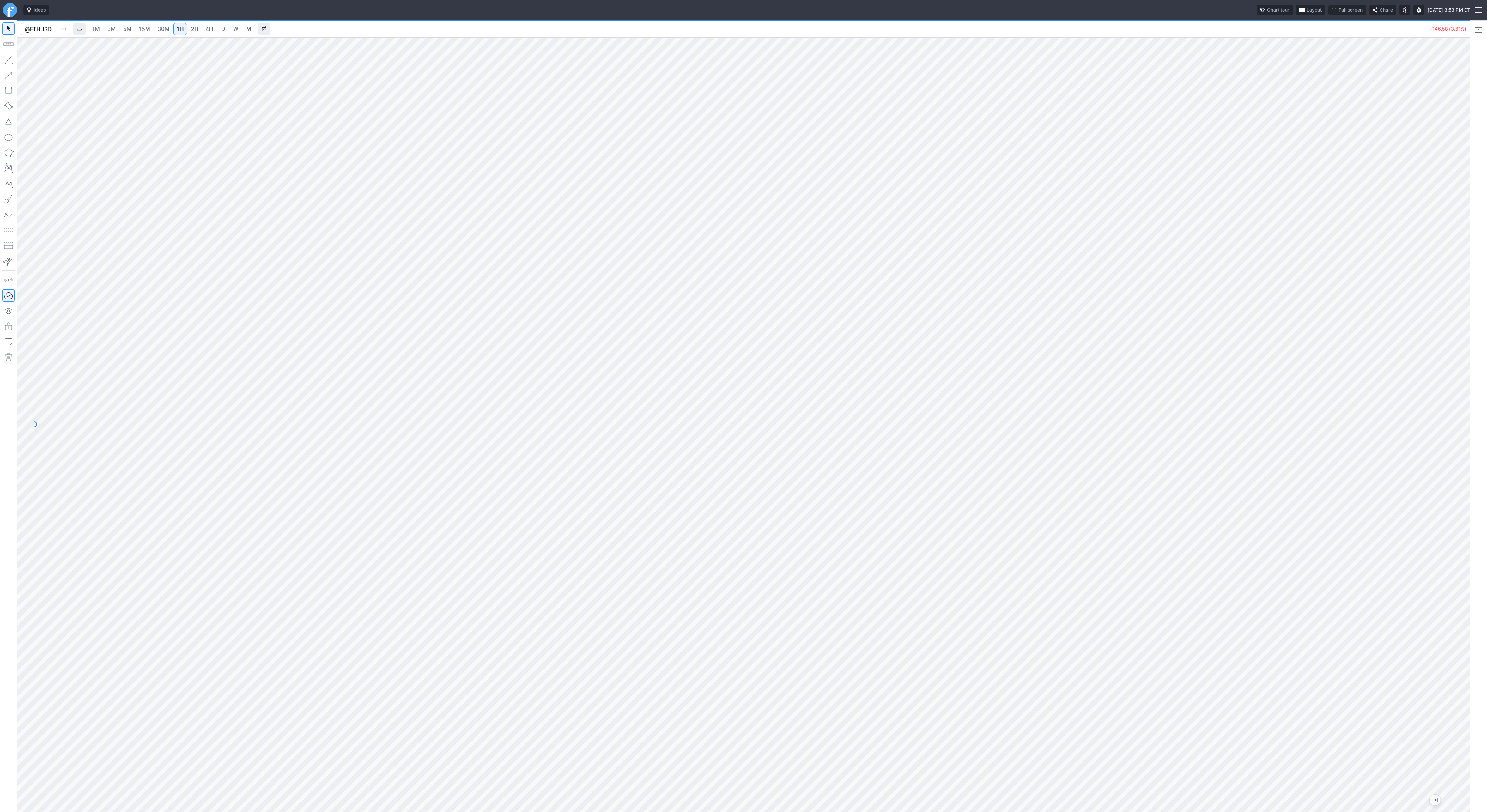
click at [205, 33] on link "4H" at bounding box center [209, 29] width 14 height 12
click at [222, 27] on span "D" at bounding box center [223, 28] width 4 height 7
click at [183, 33] on link "1H" at bounding box center [180, 29] width 14 height 12
click at [197, 27] on link "2H" at bounding box center [194, 29] width 14 height 12
click at [207, 26] on span "4H" at bounding box center [209, 28] width 7 height 7
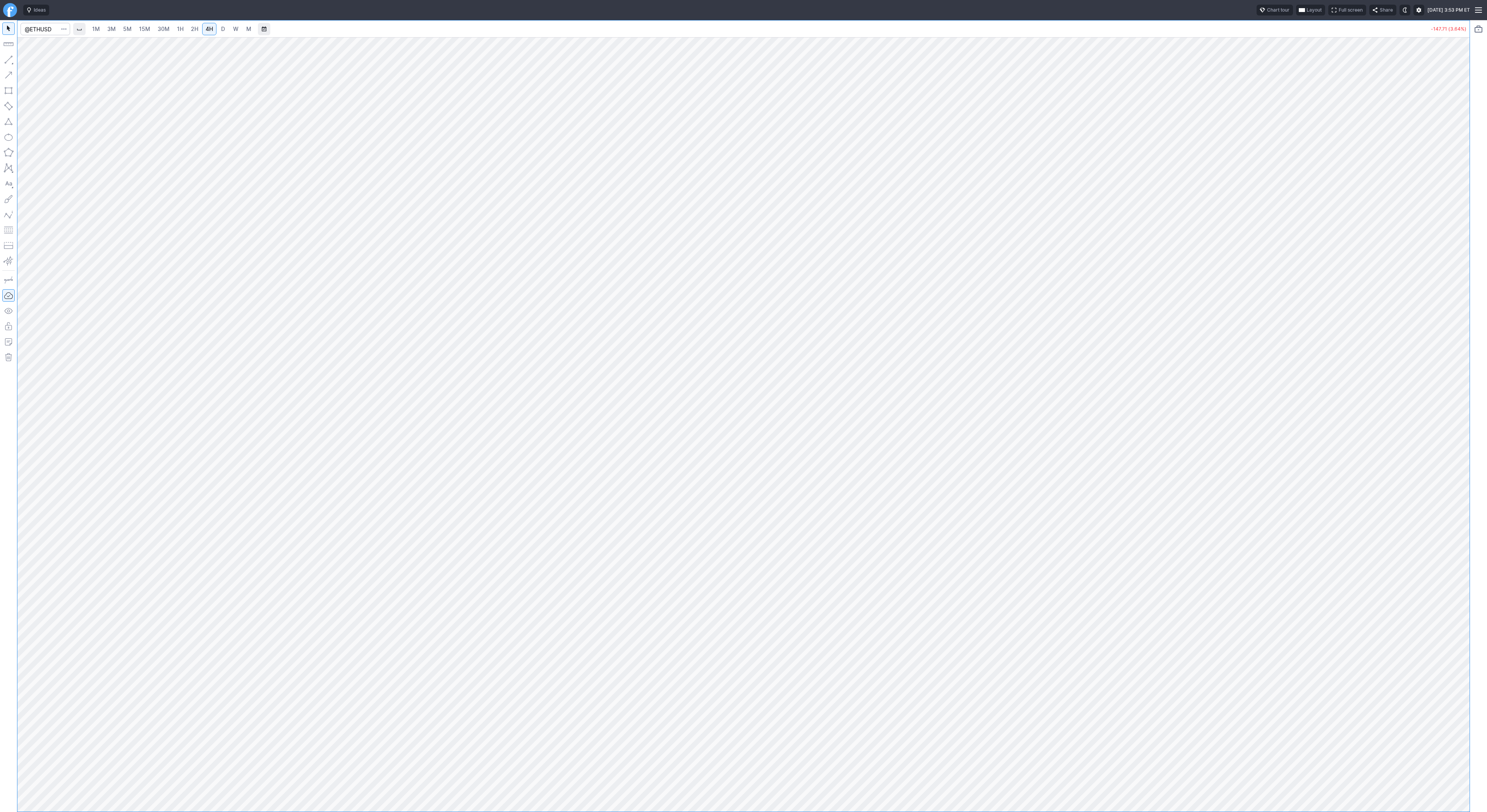
click at [221, 30] on span "D" at bounding box center [223, 28] width 4 height 7
click at [206, 28] on span "4H" at bounding box center [209, 28] width 7 height 7
click at [40, 60] on span "Line" at bounding box center [45, 61] width 32 height 8
click at [35, 61] on span "Line" at bounding box center [45, 61] width 32 height 8
click at [40, 63] on span "Line" at bounding box center [45, 61] width 32 height 8
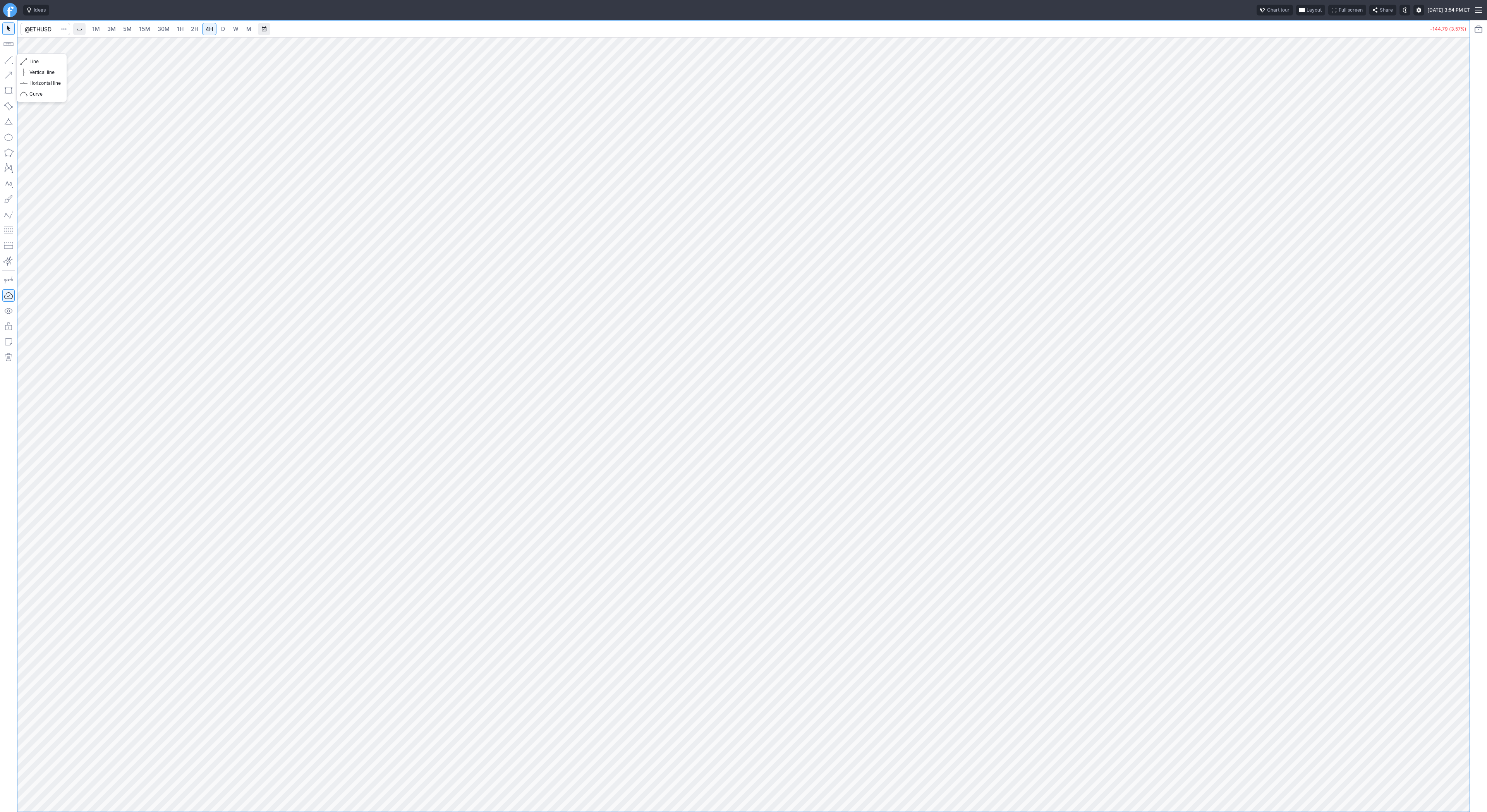
click at [8, 58] on button "button" at bounding box center [9, 59] width 12 height 12
click at [27, 59] on button "Line" at bounding box center [41, 62] width 45 height 11
click at [40, 62] on span "Line" at bounding box center [45, 61] width 32 height 8
click at [108, 29] on span "3M" at bounding box center [111, 28] width 9 height 7
click at [170, 30] on link "30M" at bounding box center [163, 29] width 19 height 12
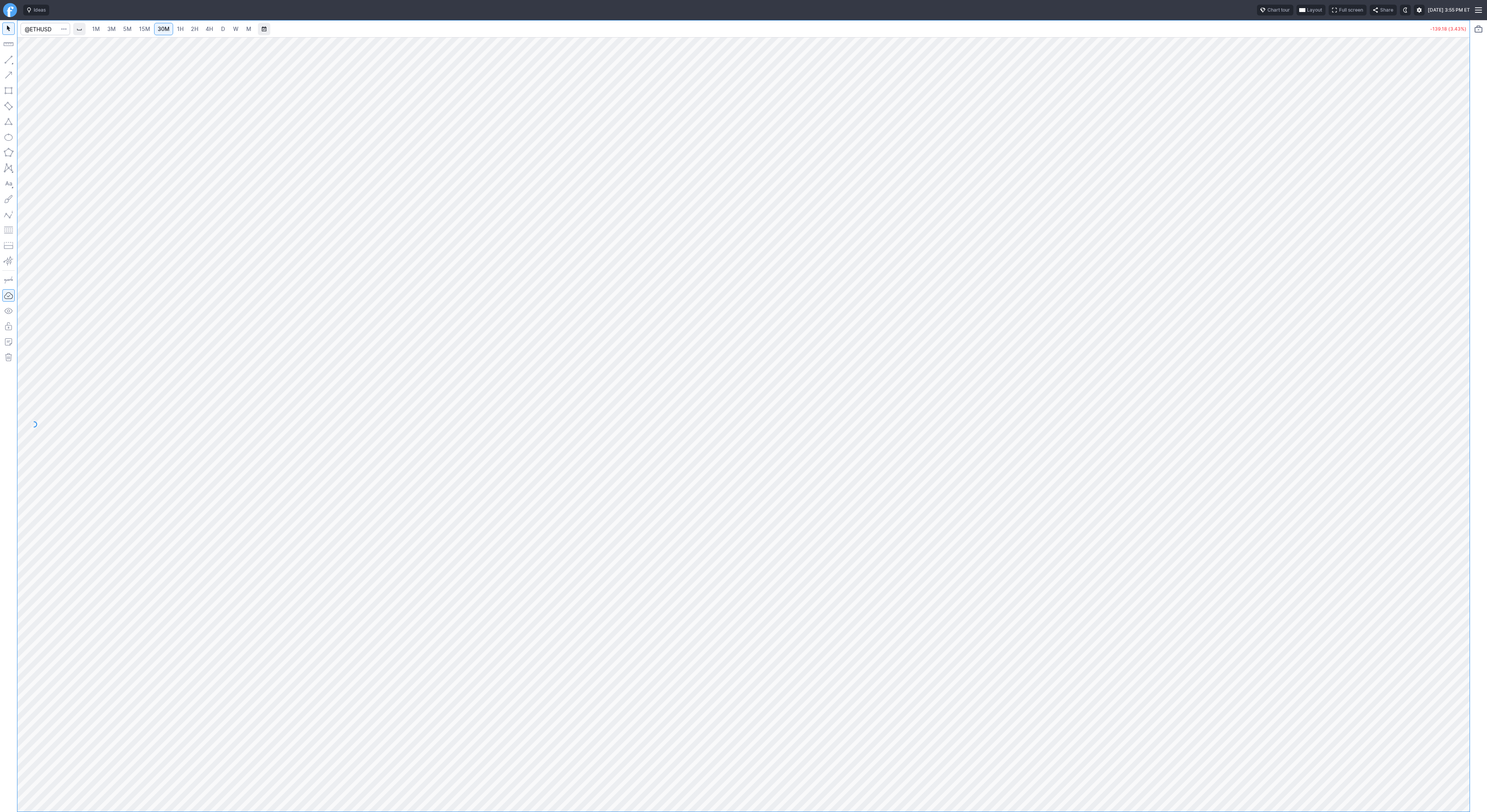
click at [183, 31] on link "1H" at bounding box center [180, 29] width 14 height 12
click at [189, 25] on link "2H" at bounding box center [194, 29] width 14 height 12
click at [206, 30] on span "4H" at bounding box center [209, 28] width 7 height 7
click at [222, 26] on span "D" at bounding box center [223, 28] width 4 height 7
click at [30, 60] on span "Line" at bounding box center [45, 61] width 32 height 8
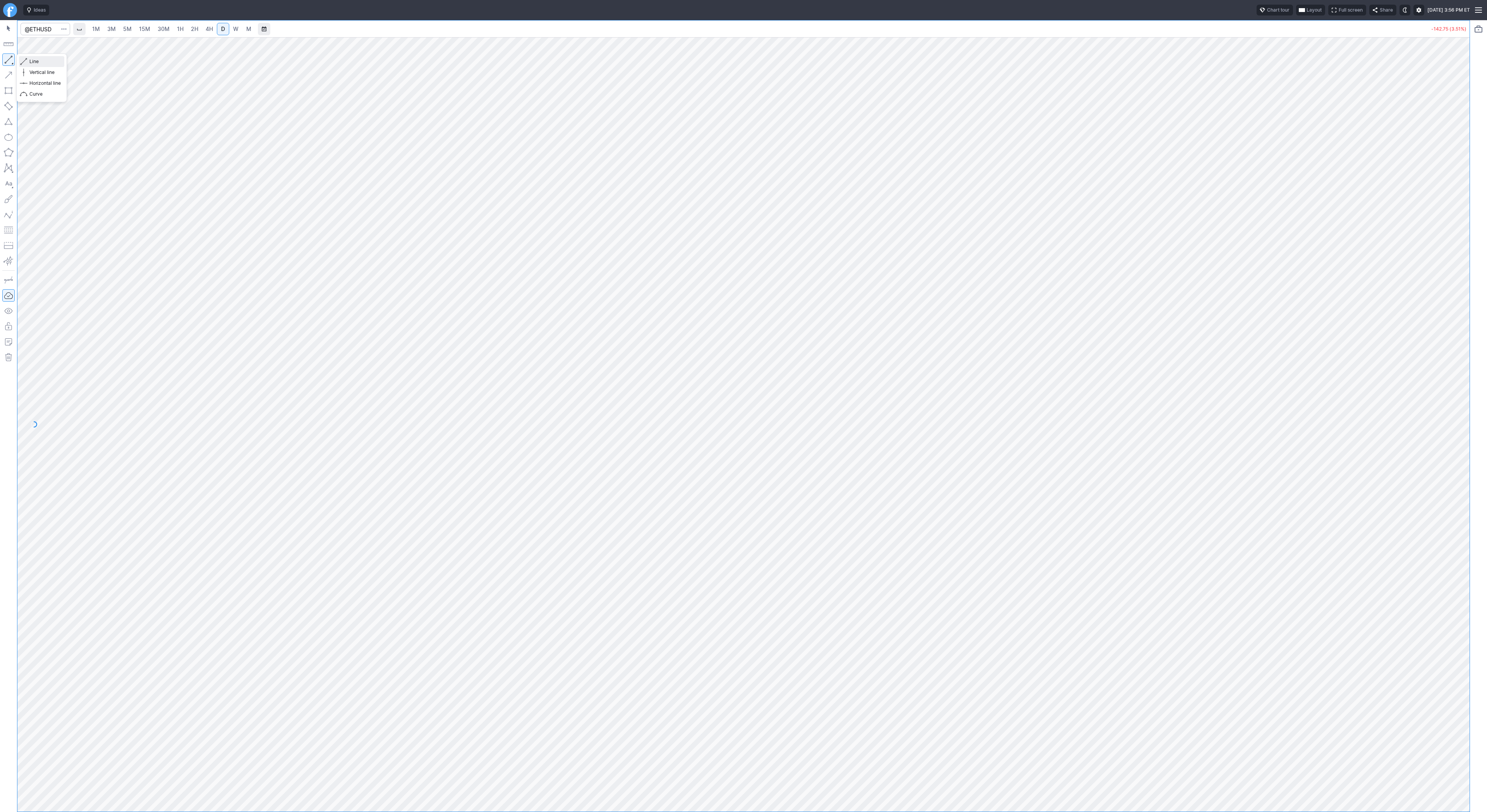
click at [52, 58] on span "Line" at bounding box center [45, 61] width 32 height 8
click at [32, 60] on span "Line" at bounding box center [45, 61] width 32 height 8
click at [30, 63] on span "Line" at bounding box center [45, 61] width 32 height 8
click at [193, 30] on span "2H" at bounding box center [194, 28] width 7 height 7
click at [32, 61] on span "Line" at bounding box center [45, 61] width 32 height 8
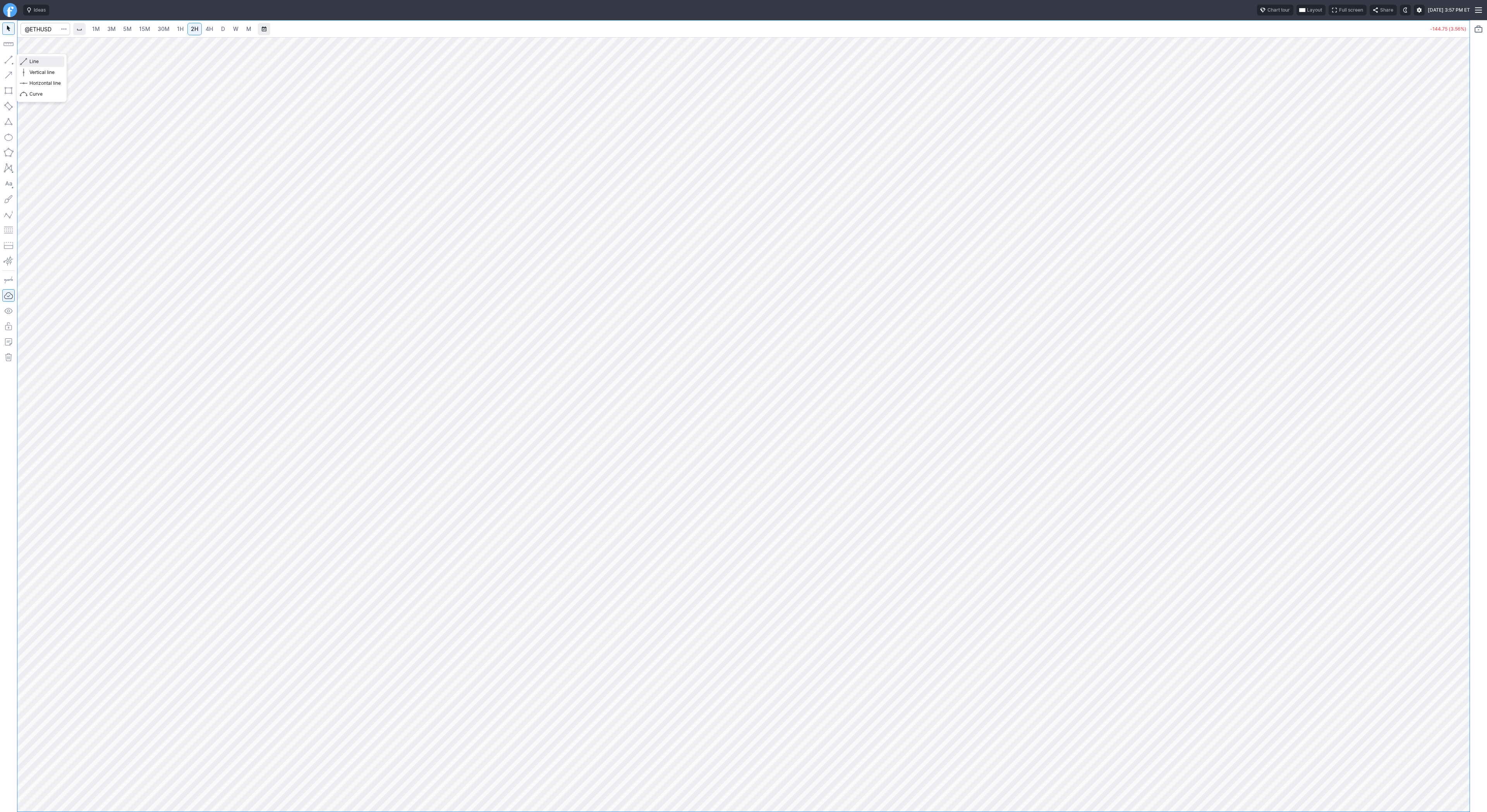
click at [36, 63] on span "Line" at bounding box center [45, 61] width 32 height 8
click at [44, 62] on span "Line" at bounding box center [45, 61] width 32 height 8
click at [34, 63] on span "Line" at bounding box center [45, 61] width 32 height 8
click at [210, 25] on span "4H" at bounding box center [209, 28] width 7 height 7
click at [221, 28] on span "D" at bounding box center [223, 28] width 4 height 7
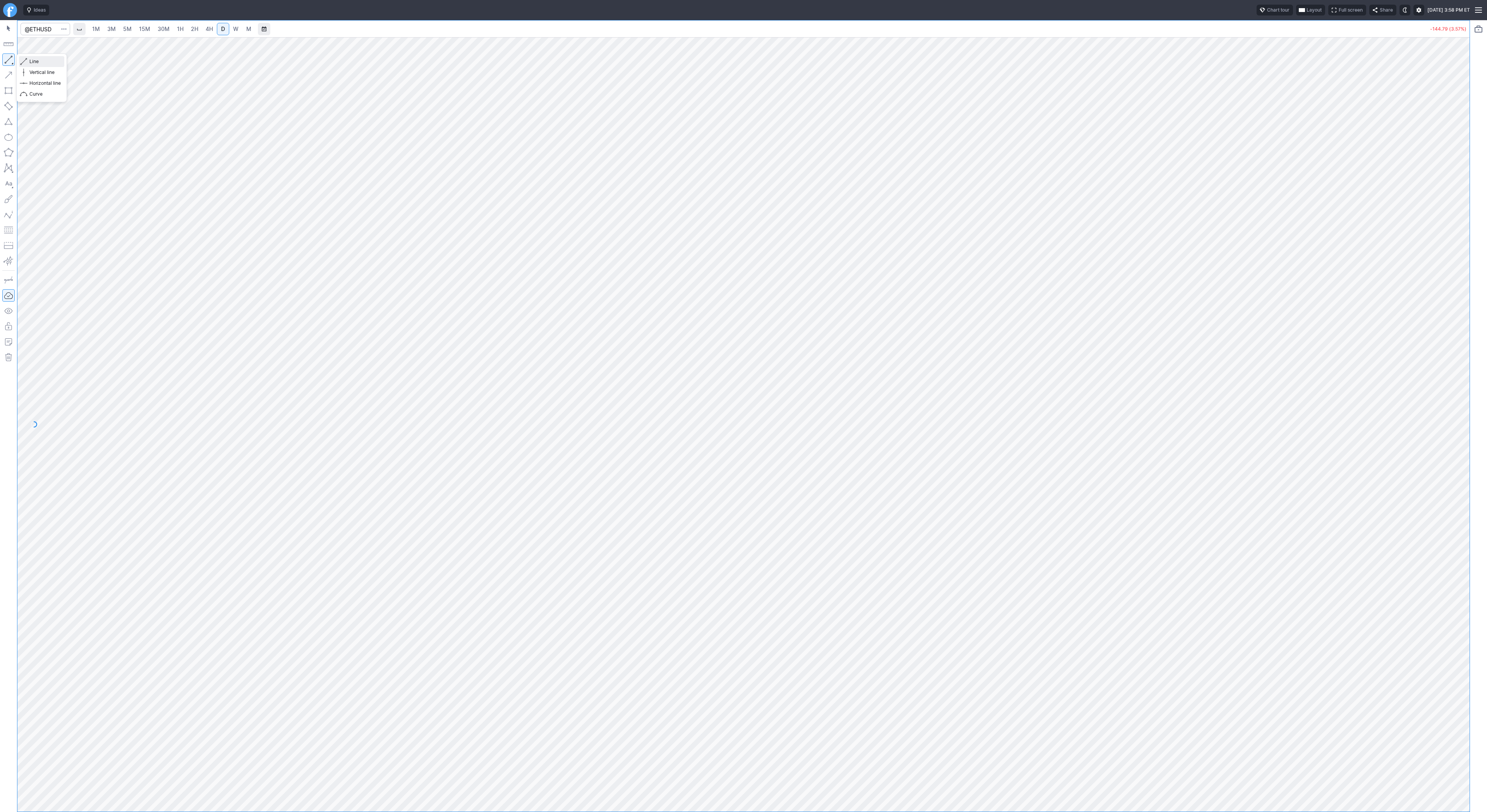
click at [38, 63] on span "Line" at bounding box center [45, 61] width 32 height 8
click at [118, 33] on div "1M 3M 5M 15M 30M 1H 2H 4H D W M" at bounding box center [171, 29] width 168 height 14
click at [175, 33] on link "1H" at bounding box center [180, 29] width 14 height 12
click at [124, 29] on span "5M" at bounding box center [128, 28] width 9 height 7
click at [181, 30] on span "1H" at bounding box center [180, 28] width 7 height 7
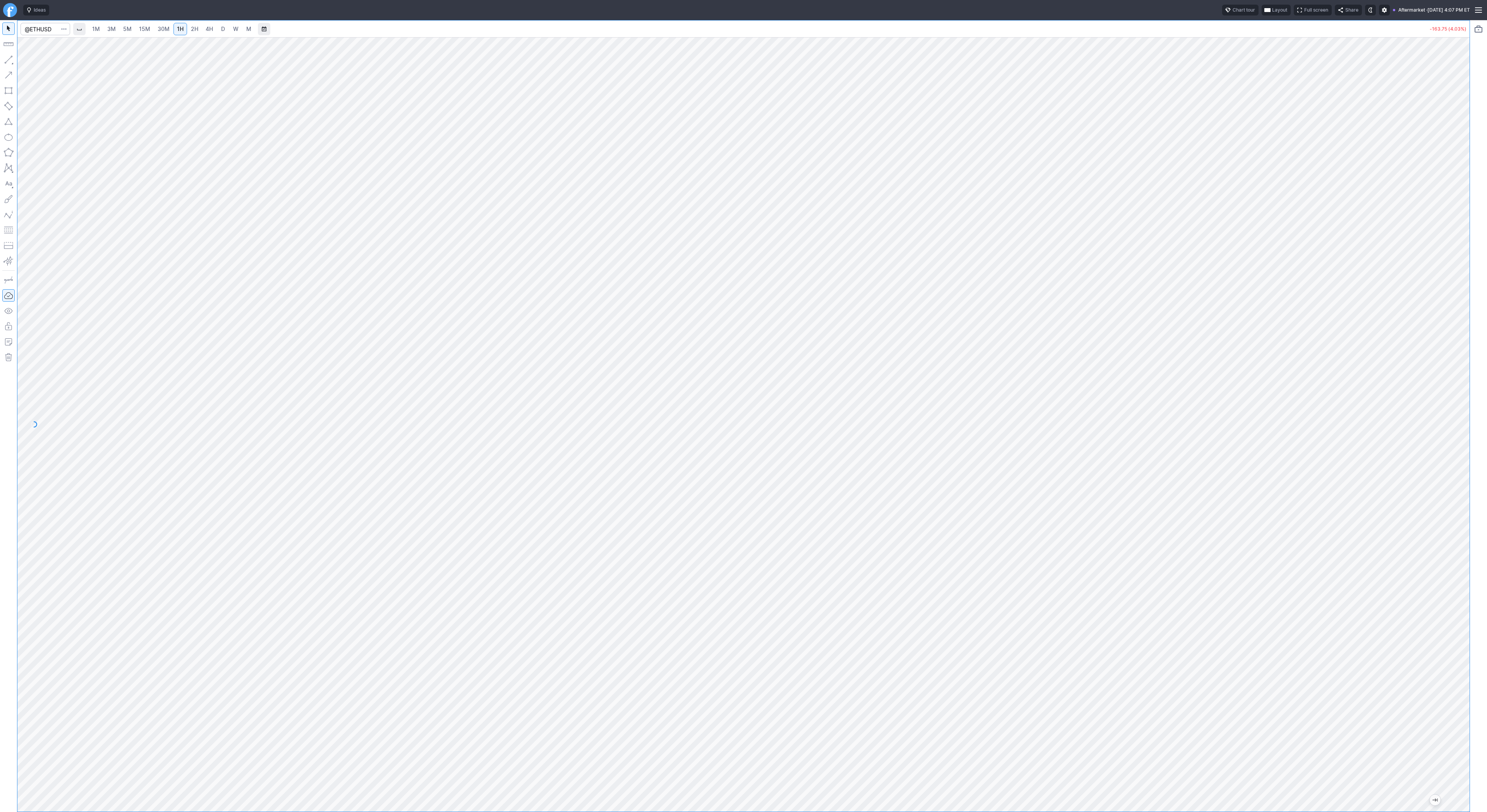
click at [207, 26] on span "4H" at bounding box center [209, 28] width 7 height 7
click at [226, 30] on link "D" at bounding box center [223, 29] width 12 height 12
click at [177, 30] on span "1H" at bounding box center [180, 28] width 7 height 7
click at [196, 30] on span "2H" at bounding box center [194, 28] width 7 height 7
click at [209, 30] on span "4H" at bounding box center [209, 28] width 7 height 7
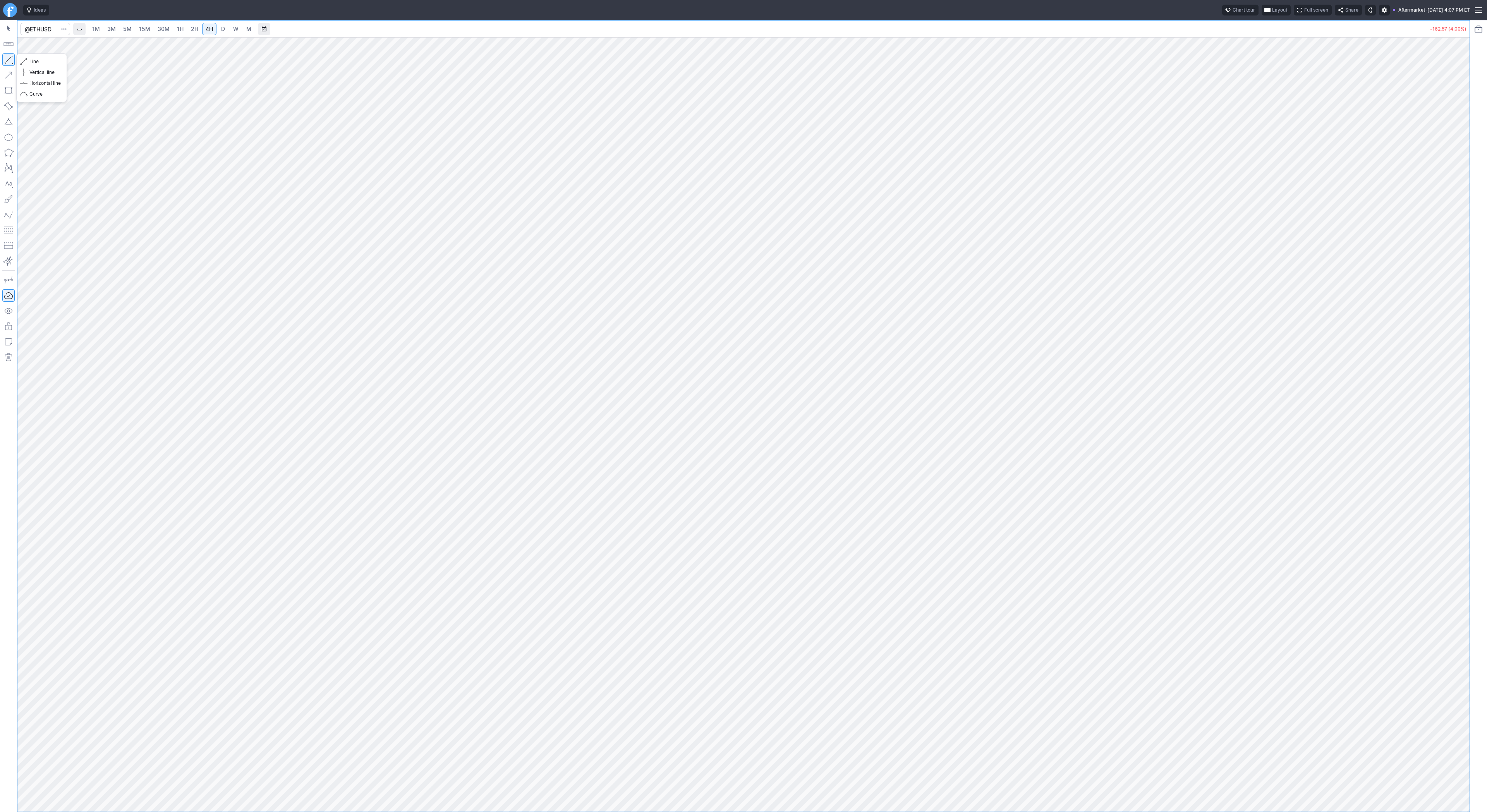
click at [13, 63] on button "button" at bounding box center [9, 59] width 12 height 12
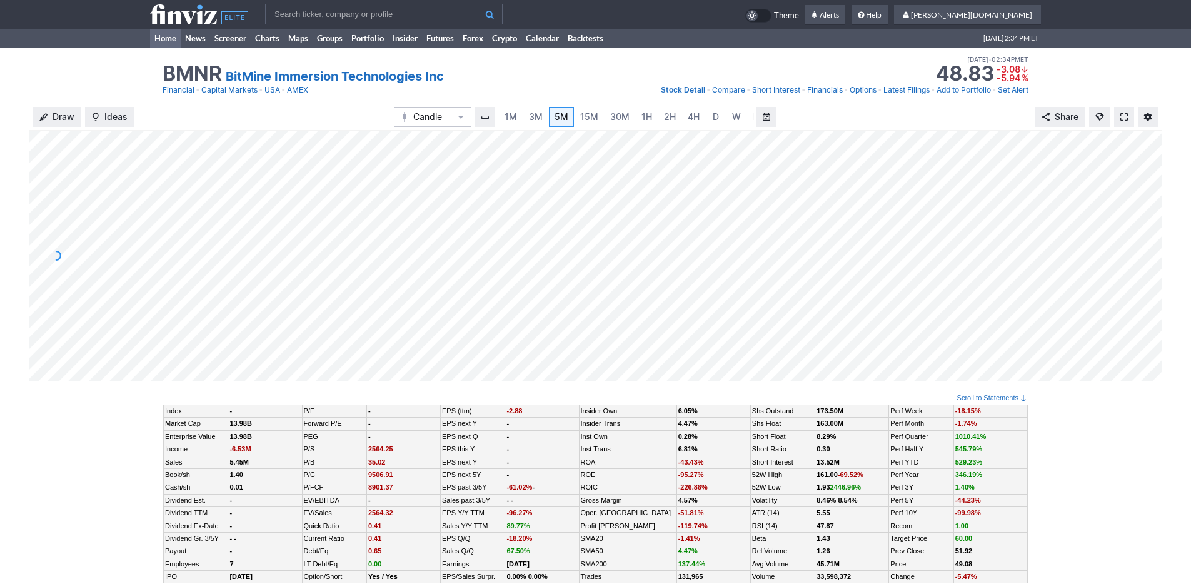
click at [163, 42] on link "Home" at bounding box center [165, 38] width 31 height 19
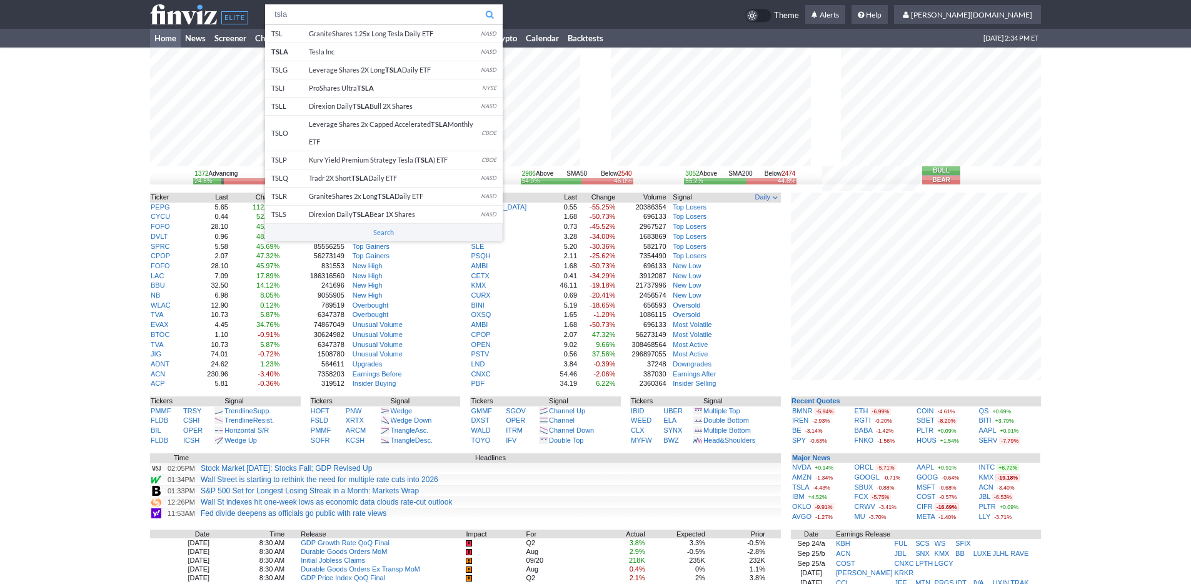
type input "tsla"
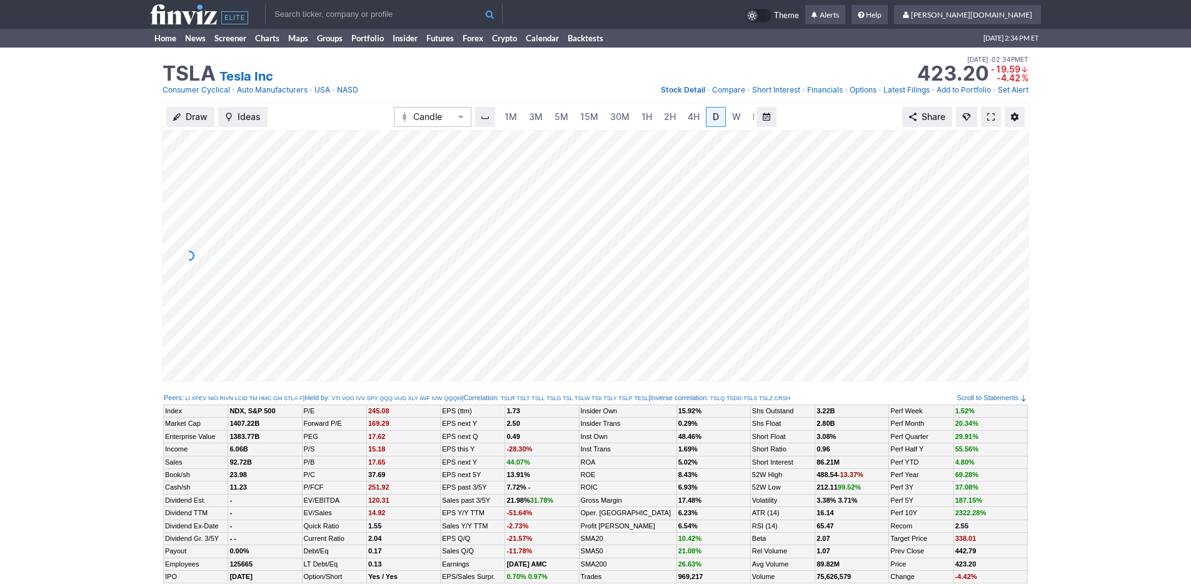
scroll to position [0, 13]
click at [321, 10] on input "text" at bounding box center [384, 14] width 238 height 20
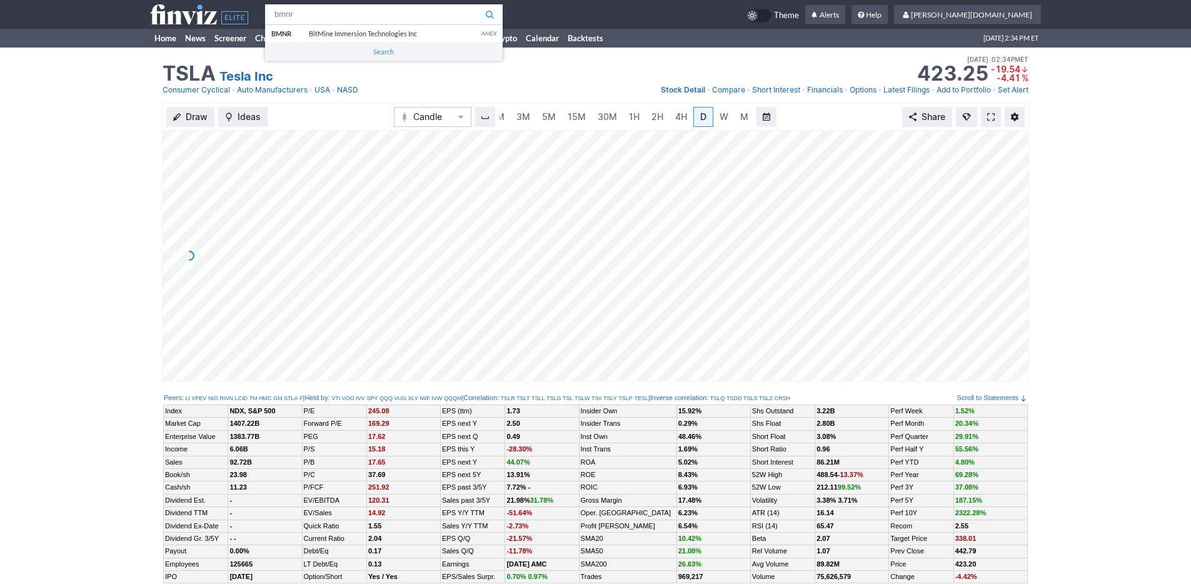
type input "bmnr"
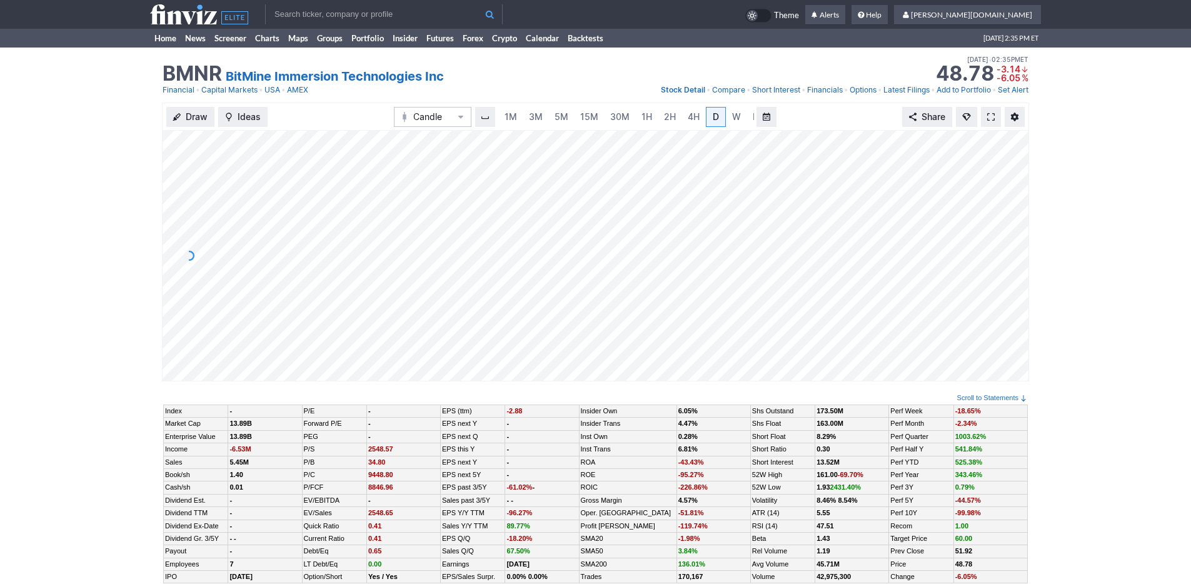
scroll to position [0, 13]
click at [134, 142] on div "Draw Ideas Candle 1M 3M 5M 15M 30M 1H 2H 4H D W M Share" at bounding box center [595, 247] width 1191 height 289
click at [530, 119] on link "3M" at bounding box center [523, 117] width 25 height 20
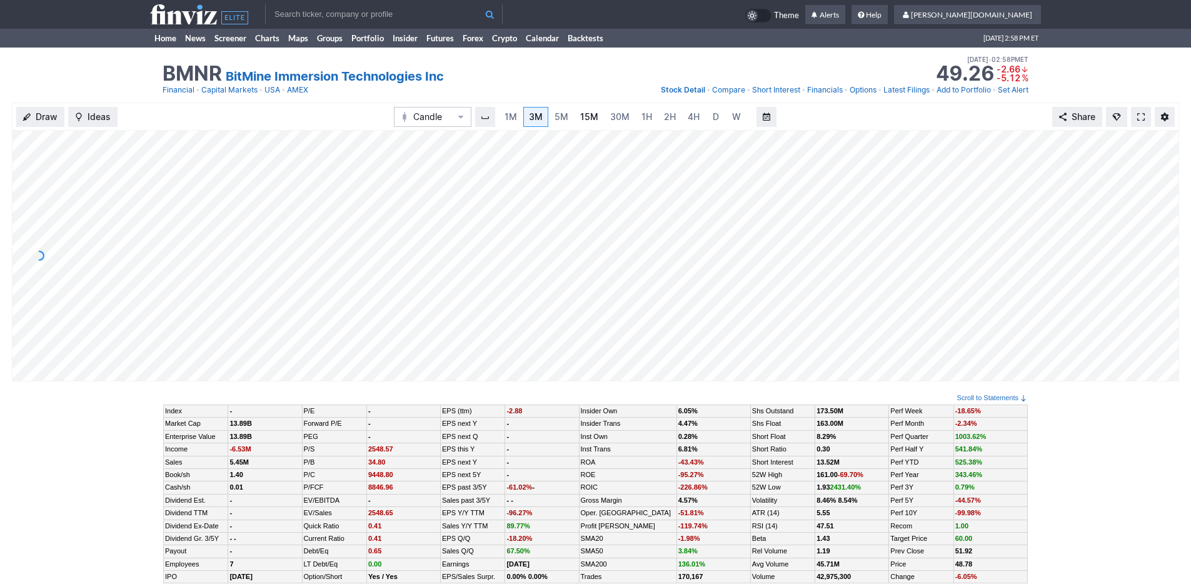
click at [594, 122] on span "15M" at bounding box center [589, 116] width 18 height 11
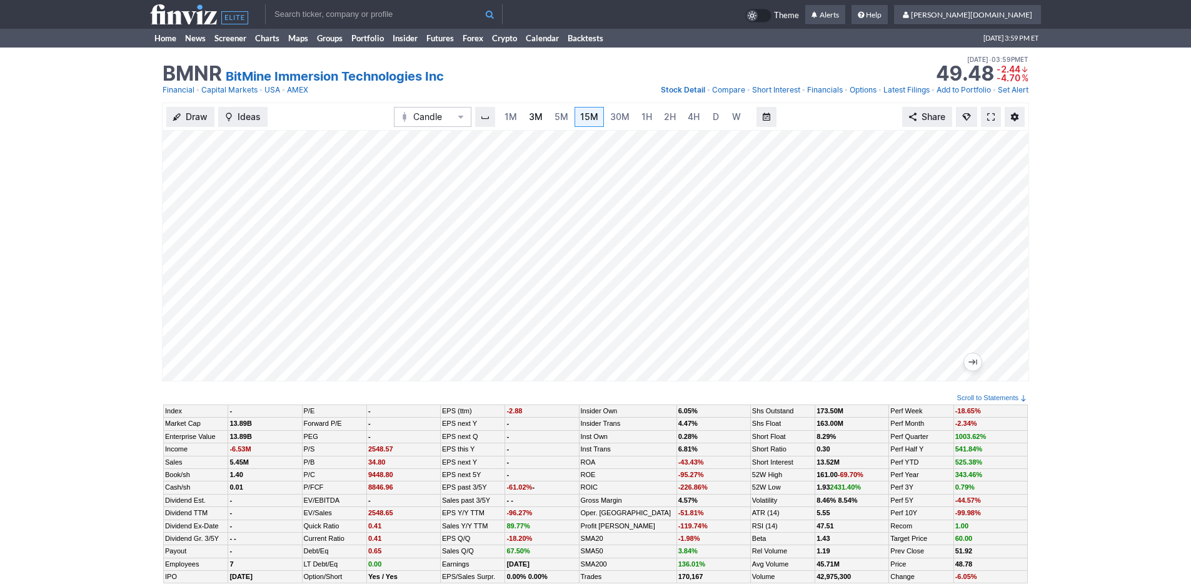
click at [536, 116] on span "3M" at bounding box center [536, 116] width 14 height 11
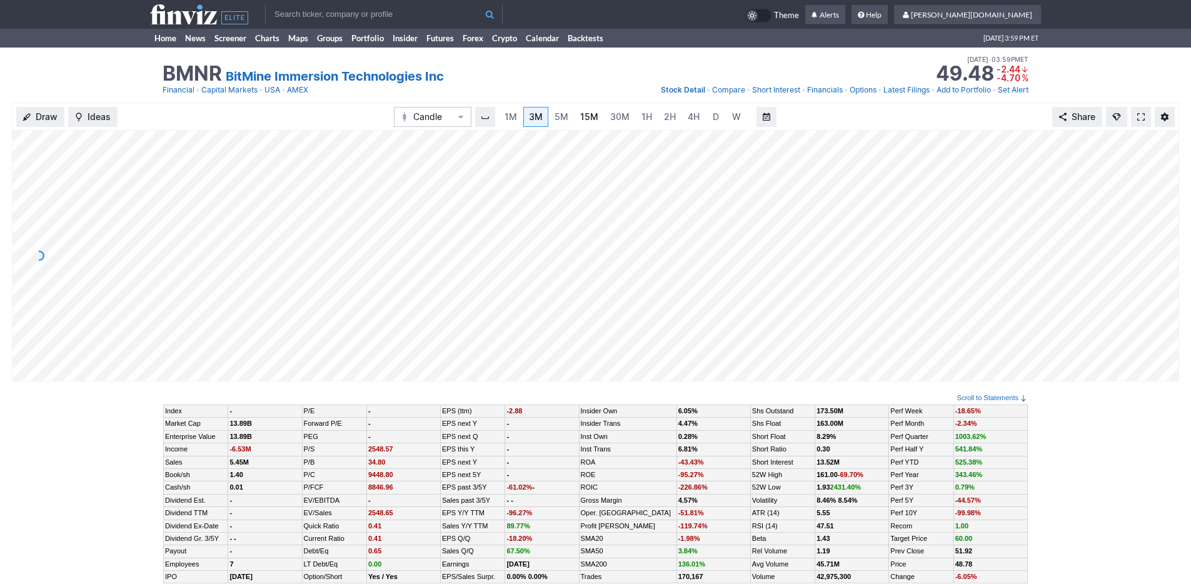
click at [585, 116] on span "15M" at bounding box center [589, 116] width 18 height 11
